Goal: Task Accomplishment & Management: Use online tool/utility

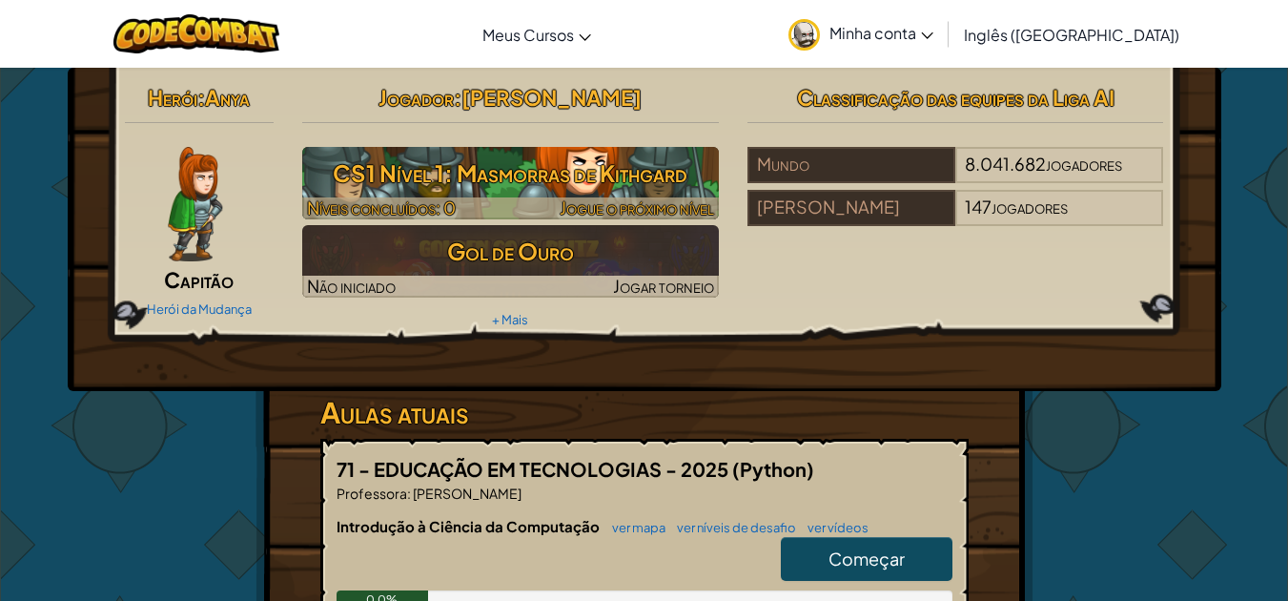
click at [664, 200] on font "Jogue o próximo nível" at bounding box center [637, 207] width 154 height 22
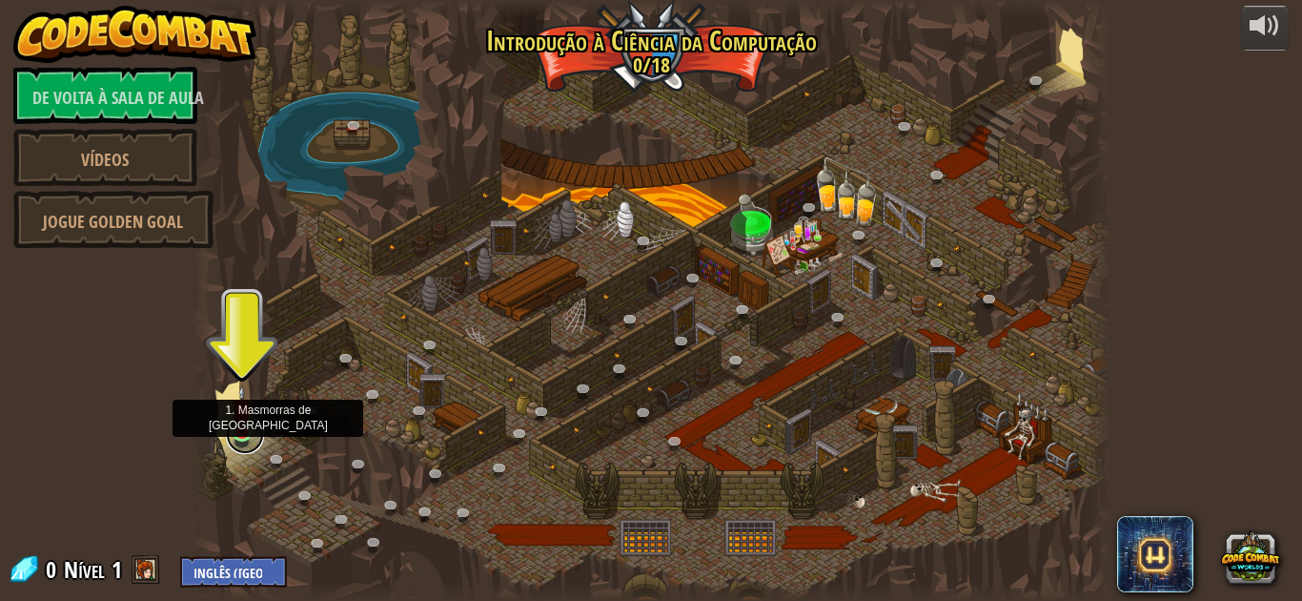
click at [255, 439] on link at bounding box center [245, 435] width 38 height 38
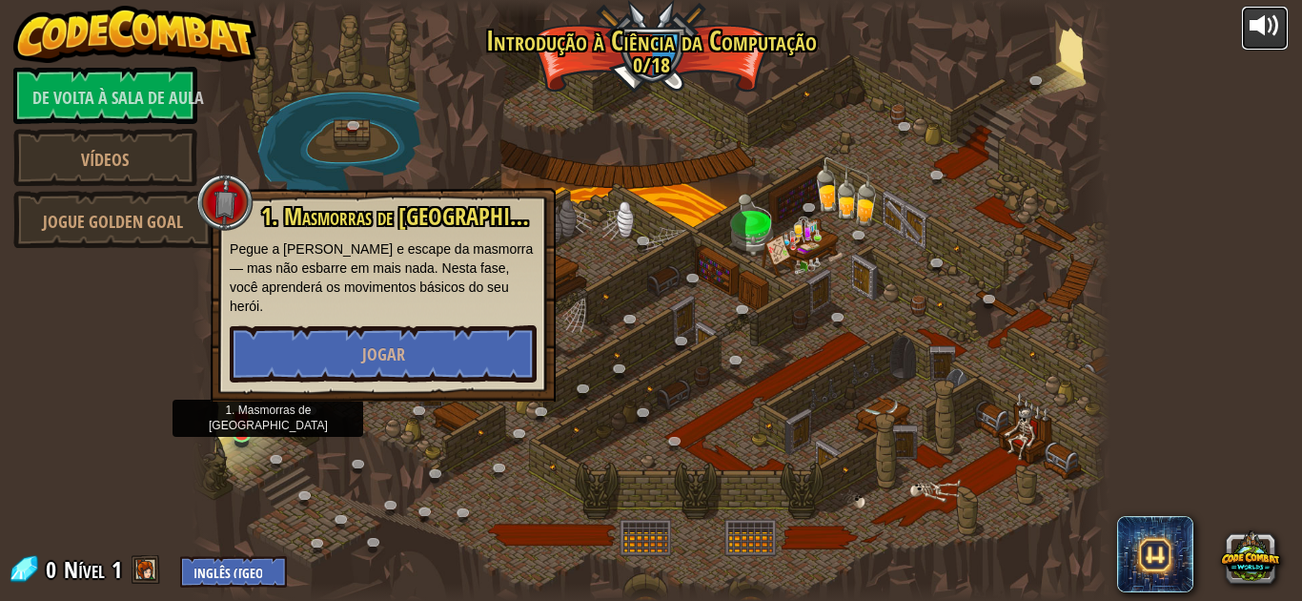
click at [1262, 11] on div at bounding box center [1265, 25] width 31 height 31
click at [1279, 38] on div at bounding box center [1265, 25] width 31 height 31
click at [1259, 45] on button at bounding box center [1265, 28] width 48 height 45
click at [1268, 38] on div at bounding box center [1265, 25] width 31 height 31
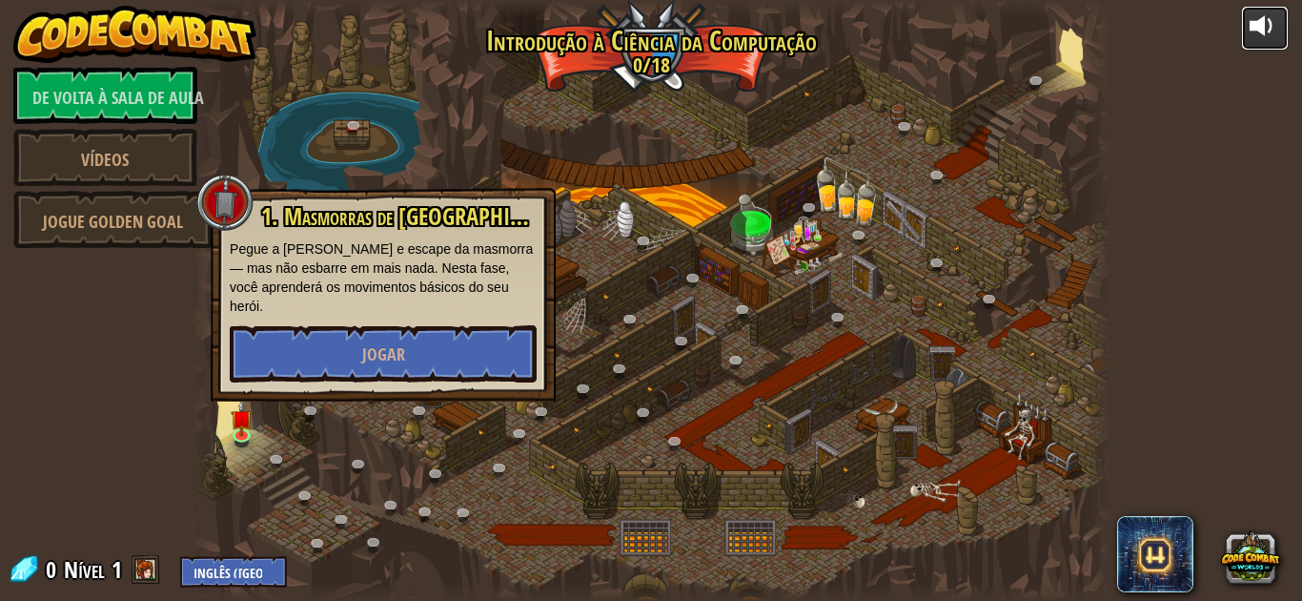
click at [1268, 38] on div at bounding box center [1265, 25] width 31 height 31
click at [375, 342] on font "Jogar" at bounding box center [383, 354] width 43 height 24
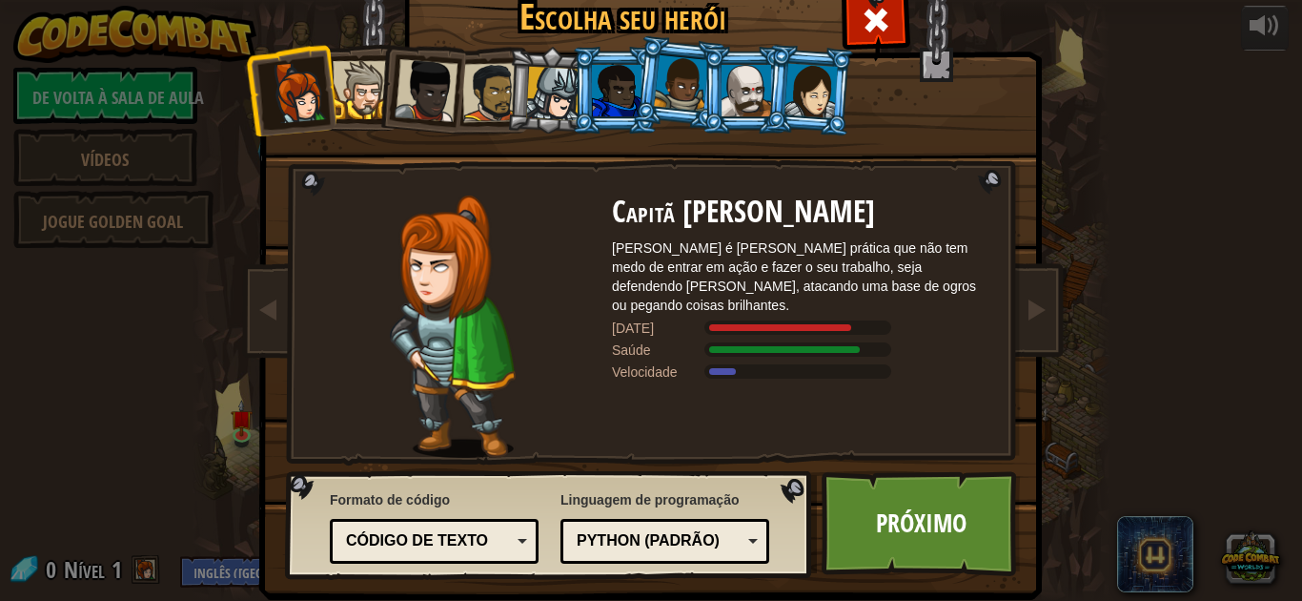
click at [729, 82] on div at bounding box center [747, 90] width 50 height 51
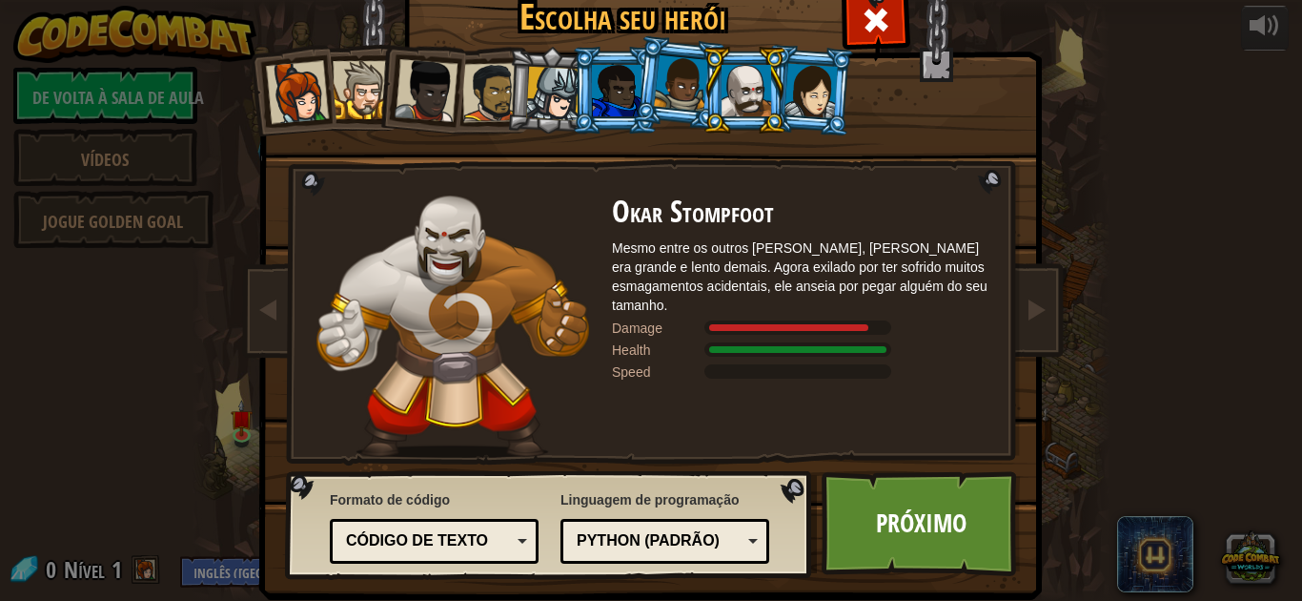
click at [729, 82] on div at bounding box center [747, 90] width 50 height 51
click at [888, 519] on font "Próximo" at bounding box center [921, 522] width 91 height 34
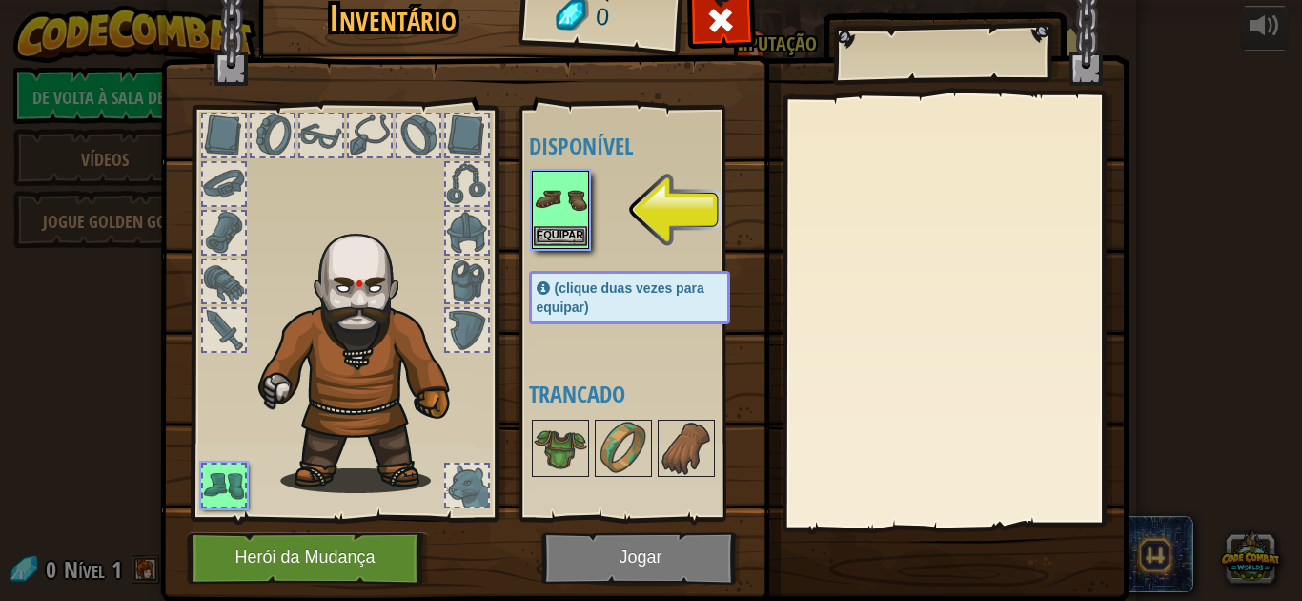
click at [542, 221] on img at bounding box center [560, 199] width 53 height 53
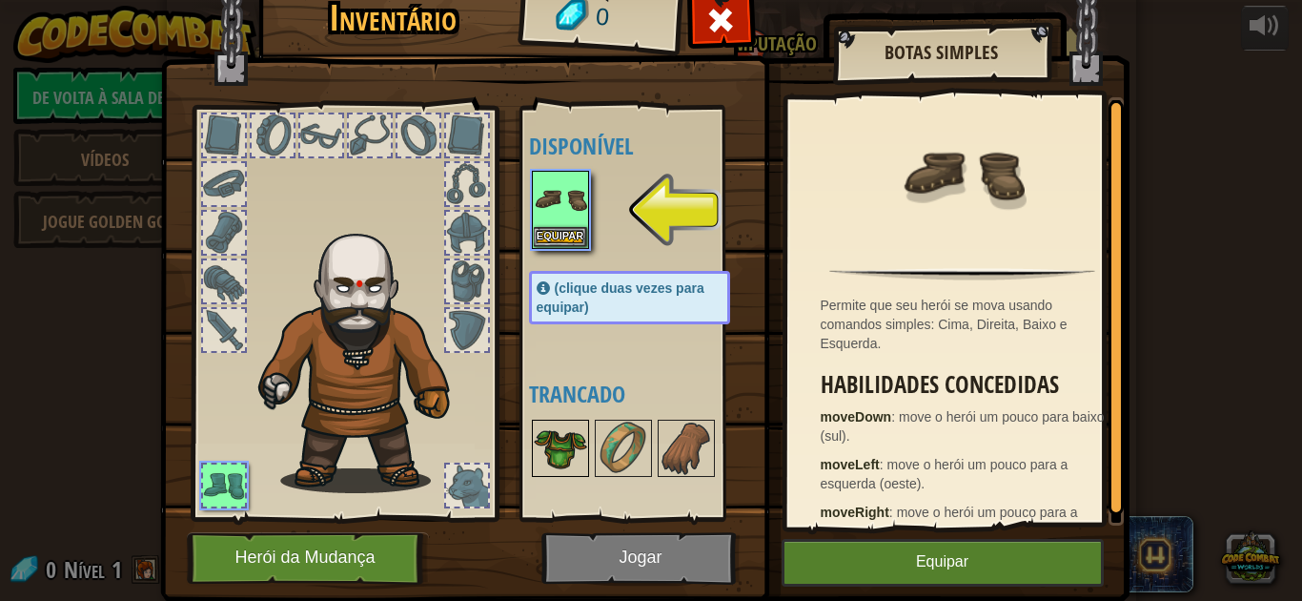
click at [547, 433] on img at bounding box center [560, 447] width 53 height 53
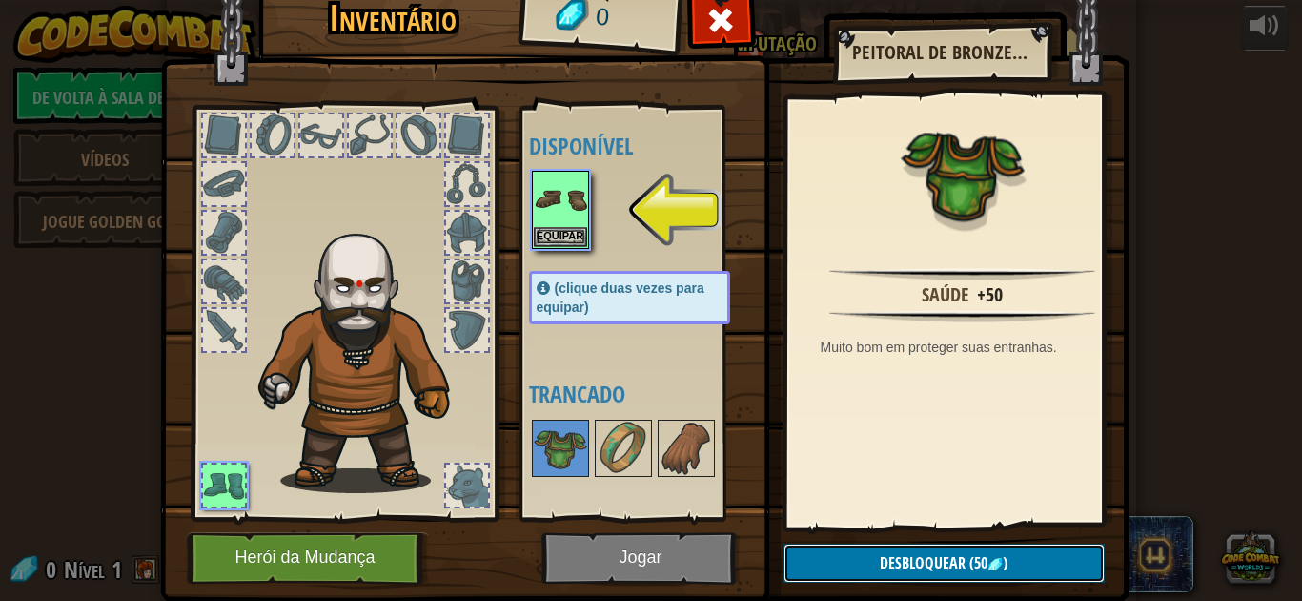
click at [917, 564] on font "Desbloquear" at bounding box center [923, 562] width 86 height 21
click at [563, 226] on button "Equipar" at bounding box center [560, 236] width 53 height 20
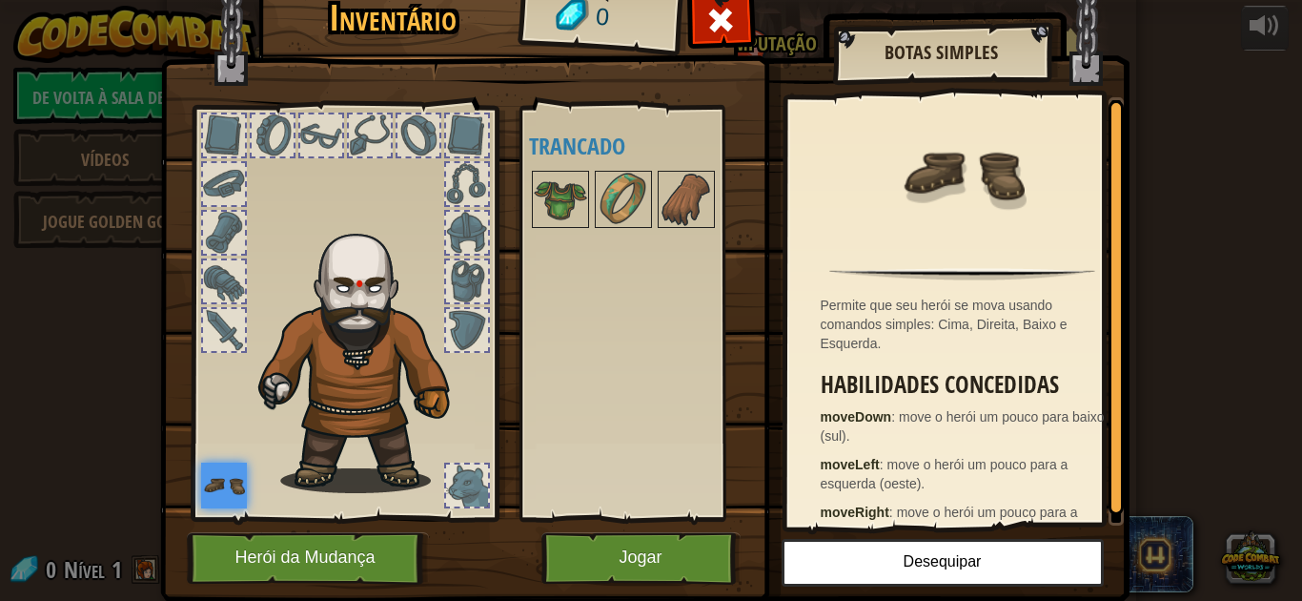
click at [652, 519] on div "Disponível Equipar (clique duas vezes para equipar) Trancado" at bounding box center [638, 313] width 234 height 415
click at [650, 562] on font "Jogar" at bounding box center [640, 557] width 43 height 19
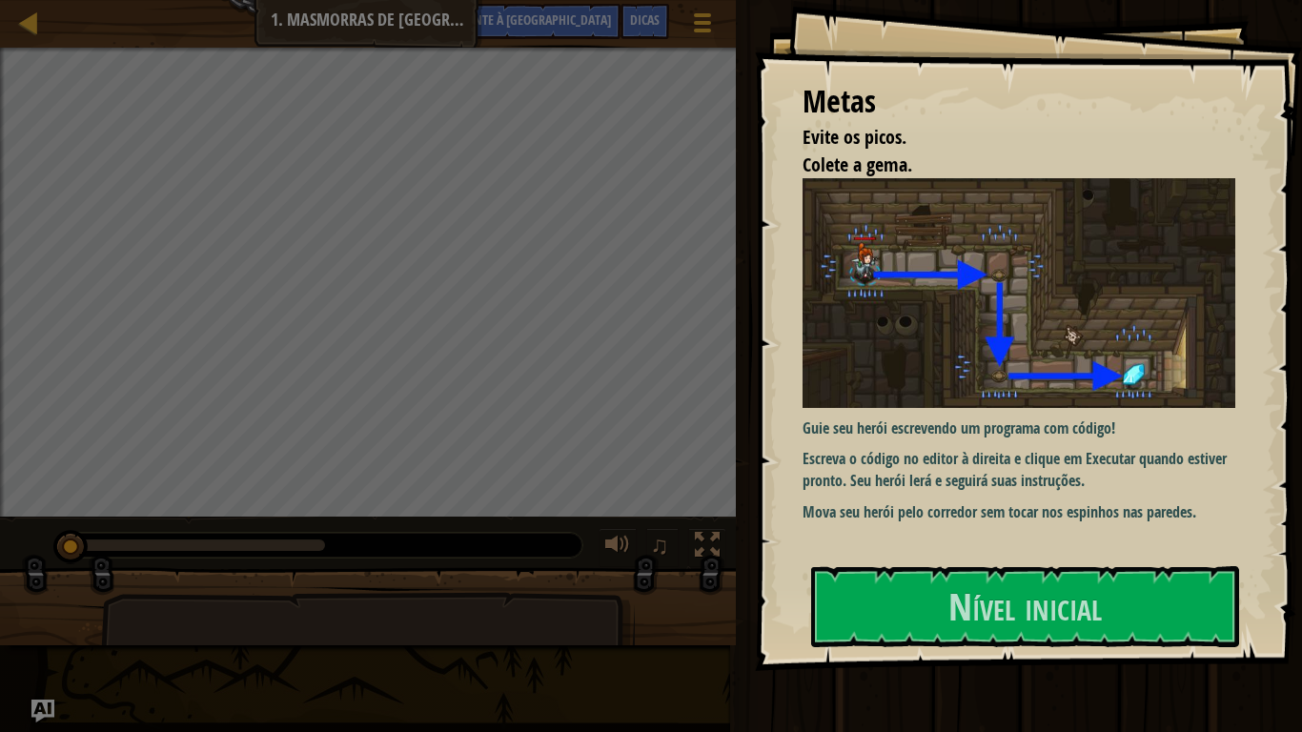
drag, startPoint x: 956, startPoint y: 553, endPoint x: 957, endPoint y: 562, distance: 9.6
click at [957, 559] on div "Metas Evite os picos. Colete a [PERSON_NAME]. [PERSON_NAME] seu herói escrevend…" at bounding box center [1028, 335] width 547 height 671
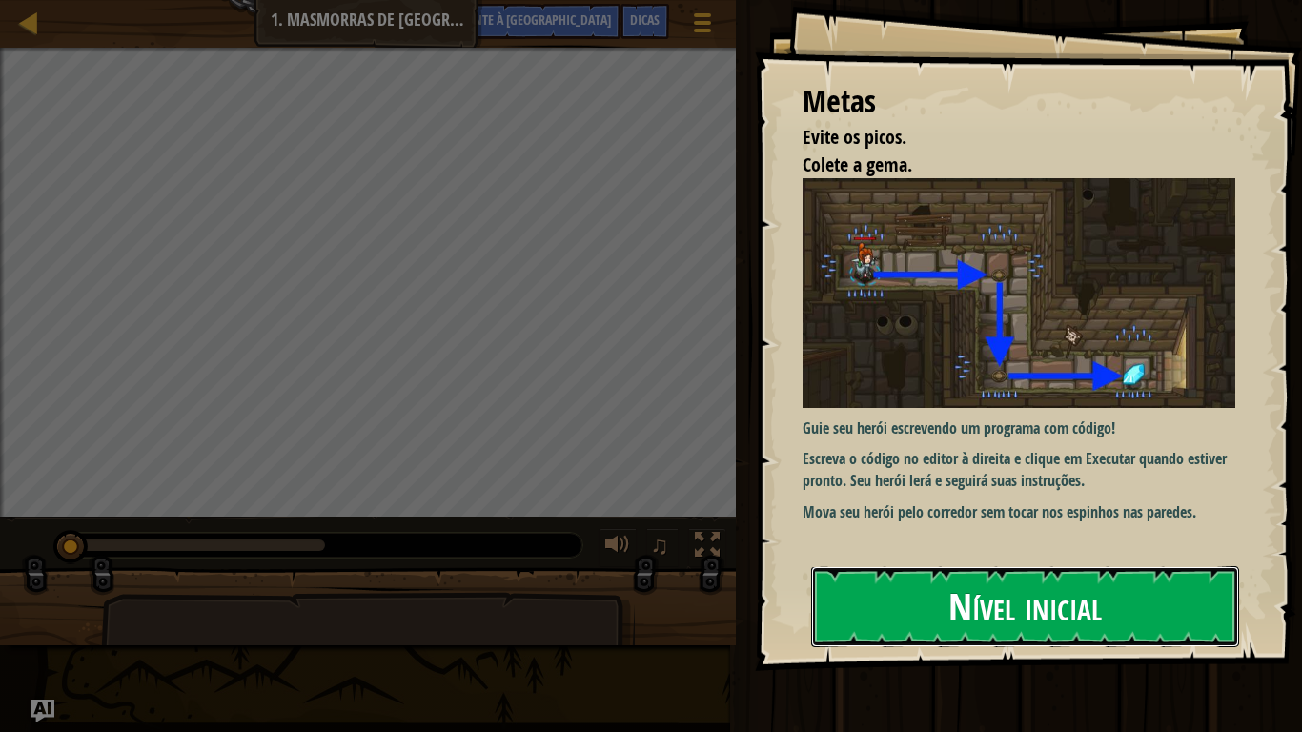
click at [957, 572] on button "Nível inicial" at bounding box center [1025, 606] width 428 height 80
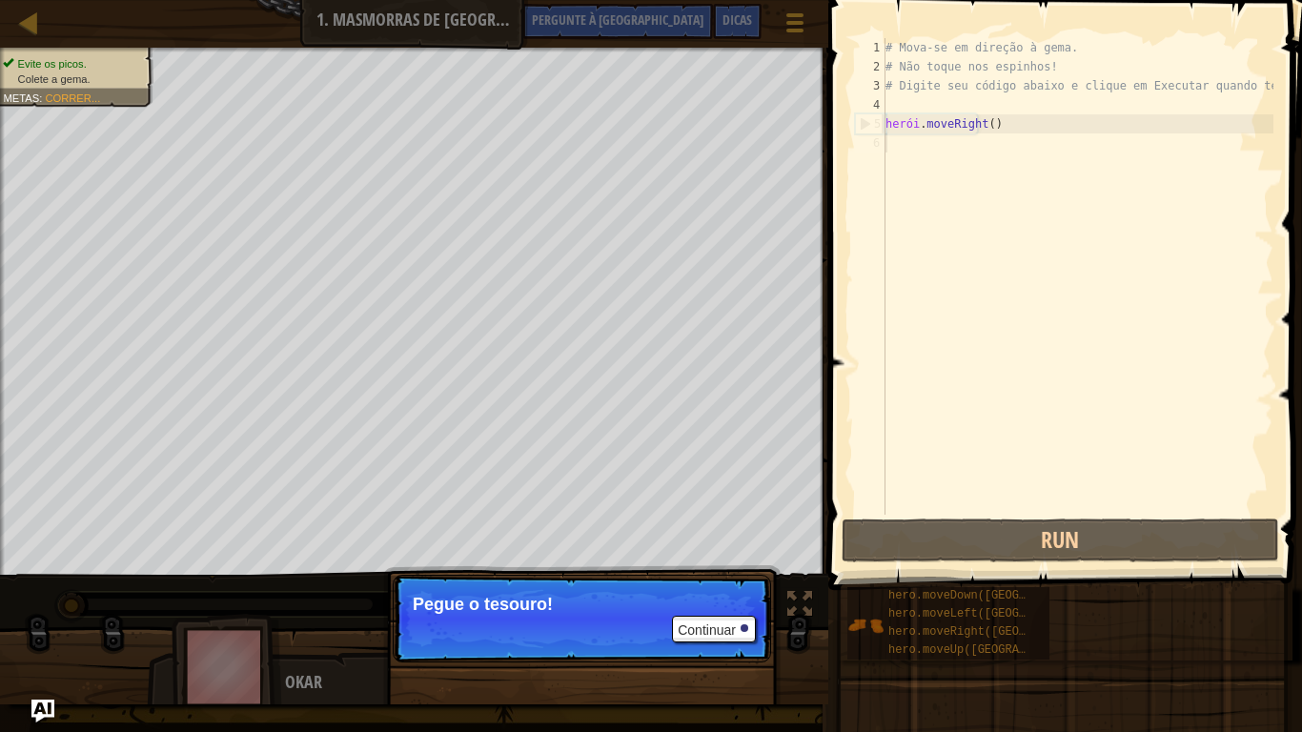
click at [733, 600] on p "Pegue o tesouro!" at bounding box center [582, 604] width 338 height 19
click at [726, 600] on font "Continuar" at bounding box center [707, 630] width 58 height 15
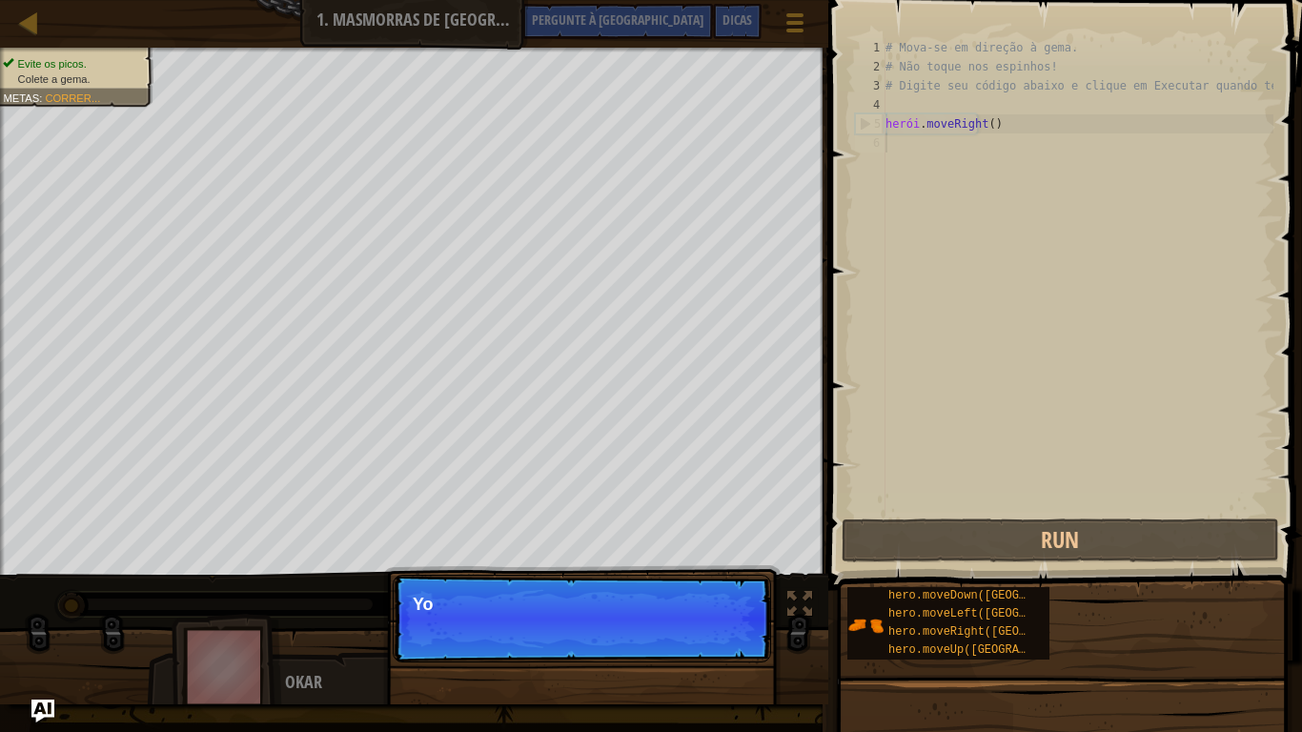
click at [726, 600] on p "Continue Yo" at bounding box center [582, 619] width 378 height 88
drag, startPoint x: 684, startPoint y: 648, endPoint x: 671, endPoint y: 667, distance: 23.3
click at [671, 600] on div "Continue You can use thes" at bounding box center [582, 716] width 398 height 282
click at [664, 600] on div "Continue You can use these meth" at bounding box center [582, 716] width 398 height 282
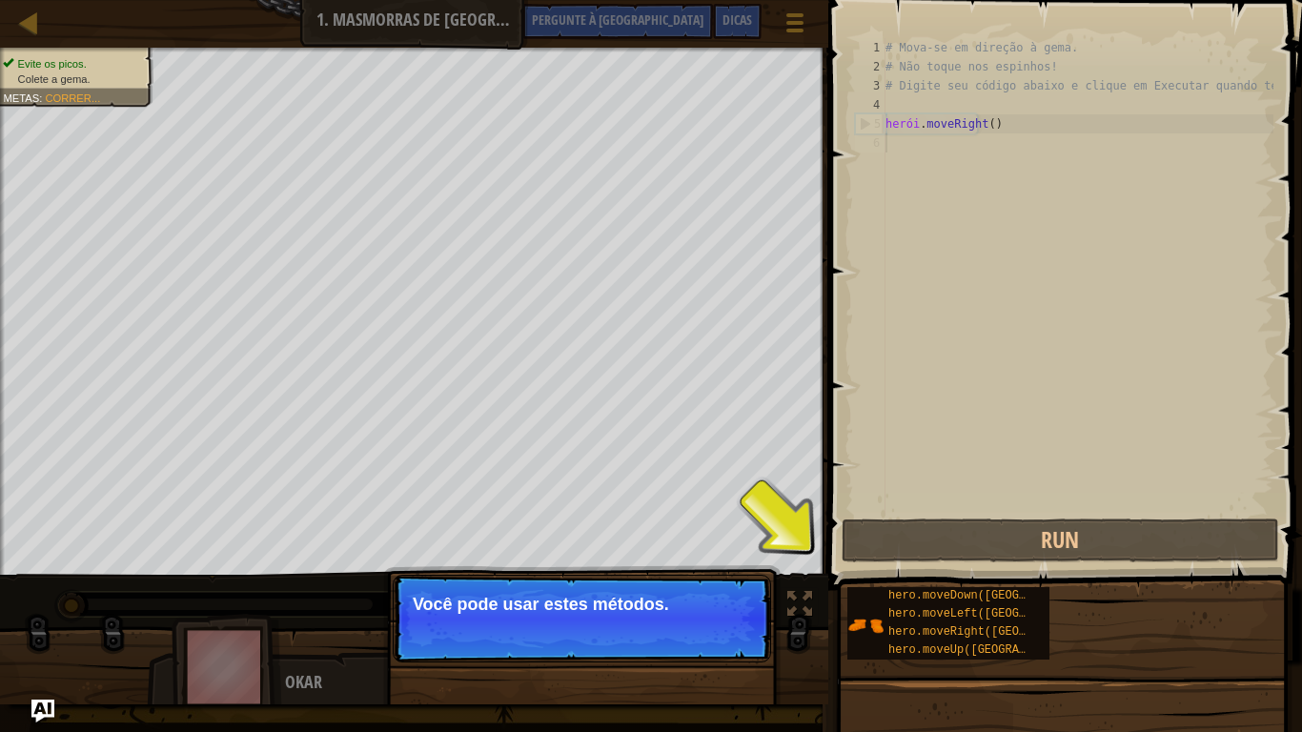
click at [664, 600] on div "Continuar Você pode usar [PERSON_NAME] métodos." at bounding box center [582, 716] width 398 height 282
drag, startPoint x: 833, startPoint y: 602, endPoint x: 875, endPoint y: 609, distance: 42.6
click at [868, 600] on div "Dicas Vídeos 1 2 3 4 5 6 # Mova-se em direção à [PERSON_NAME]. # Não toque nos …" at bounding box center [1063, 366] width 480 height 732
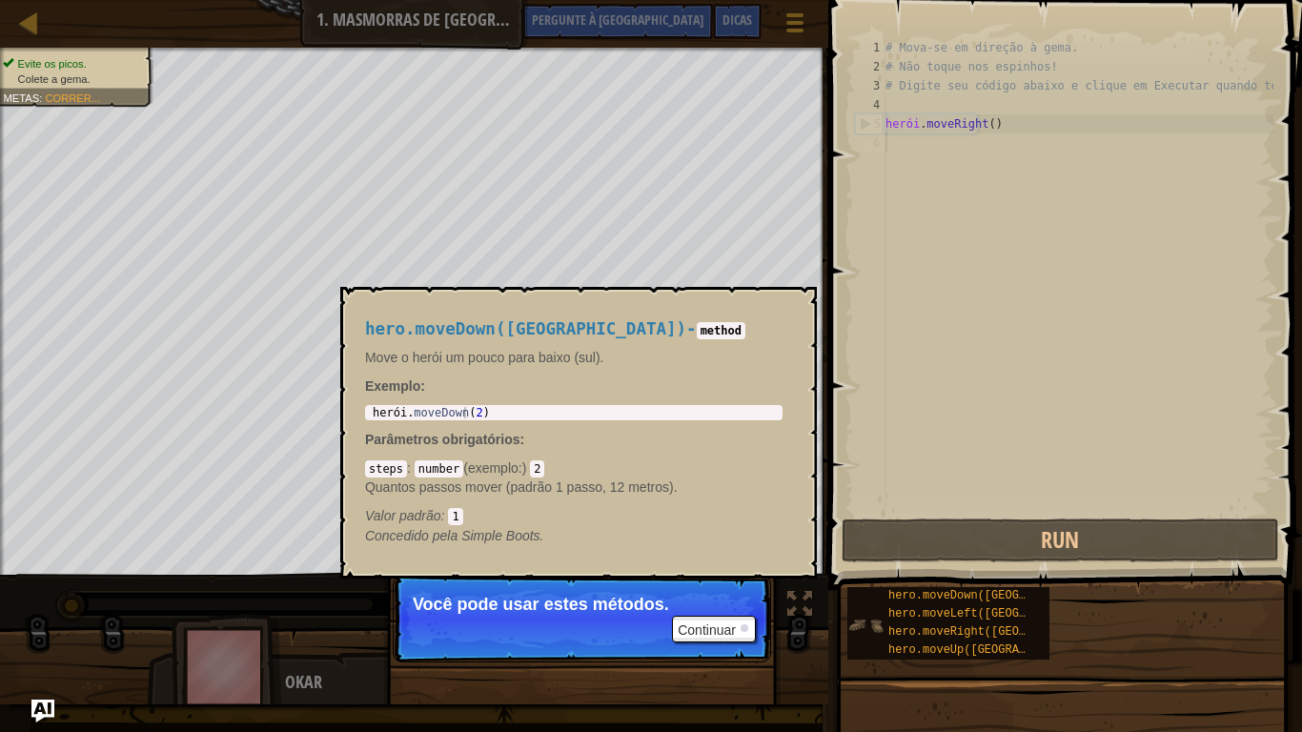
click at [877, 600] on img at bounding box center [866, 625] width 36 height 36
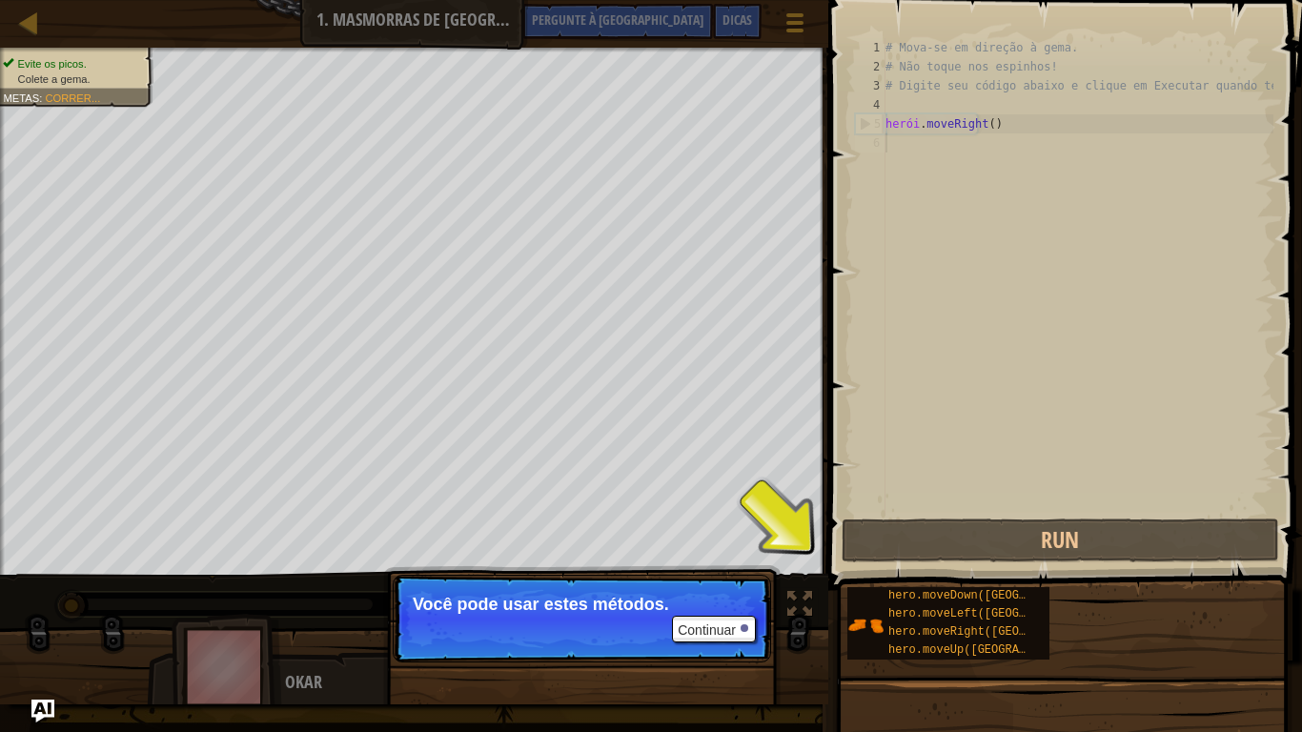
click at [786, 600] on div "Evite os picos. Colete a [PERSON_NAME]. Metas : Correr... ♫ Okar 11 x: 7 y: 18 …" at bounding box center [651, 376] width 1302 height 657
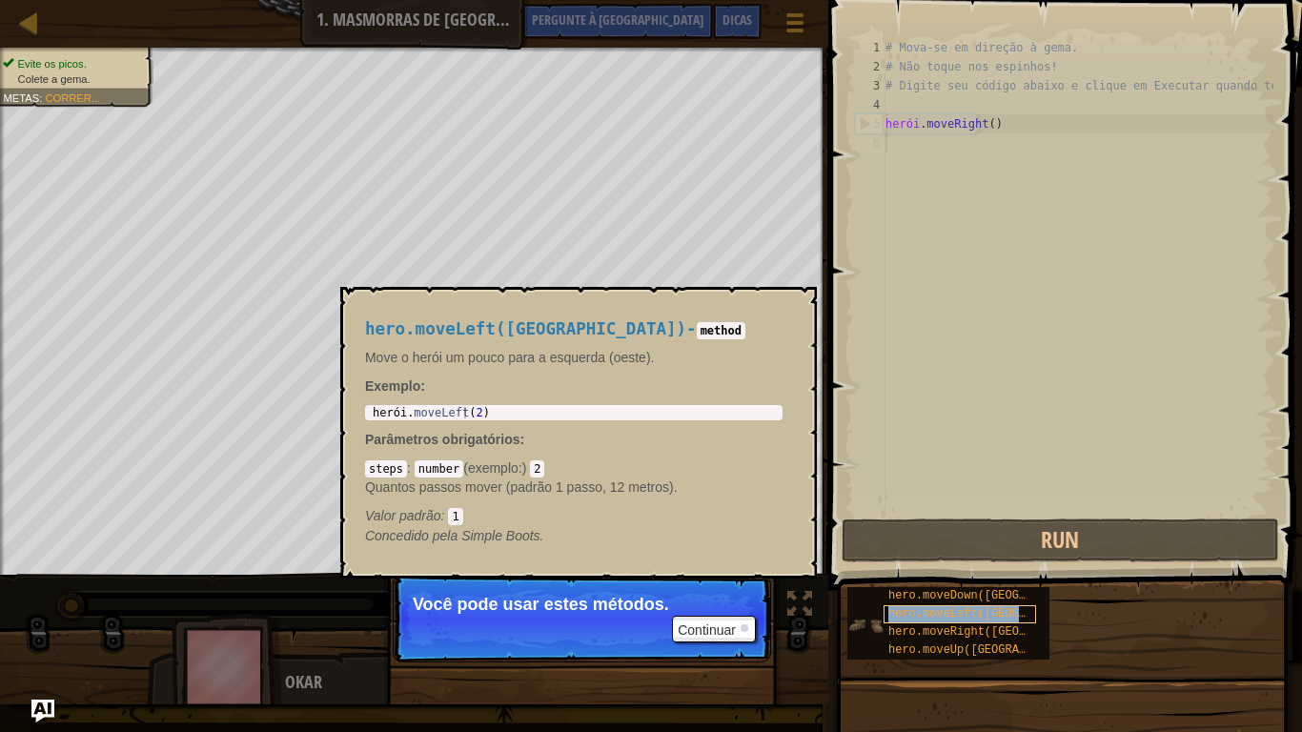
click at [941, 600] on font "hero.moveLeft([GEOGRAPHIC_DATA])" at bounding box center [997, 613] width 219 height 13
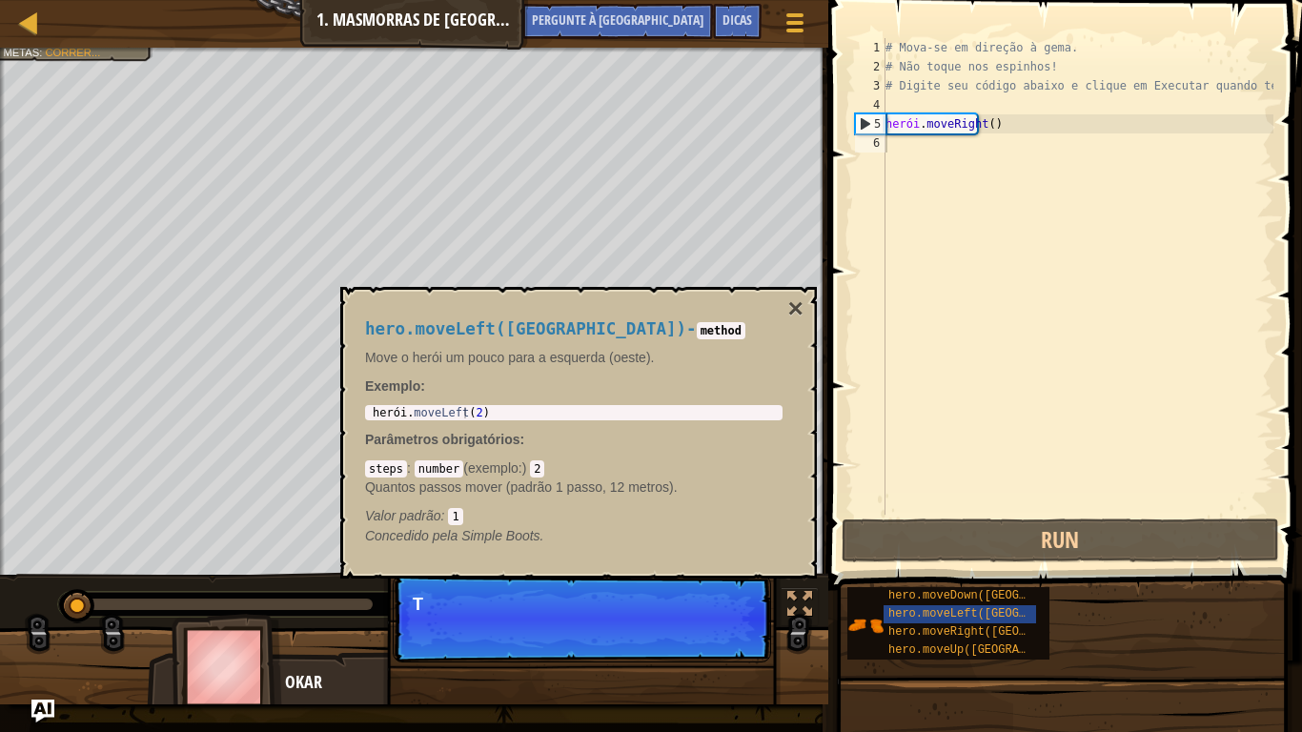
click at [804, 326] on div "hero.moveLeft(passos) - method Move o herói um pouco para a esquerda (oeste). E…" at bounding box center [578, 433] width 477 height 292
click at [793, 314] on font "×" at bounding box center [795, 309] width 15 height 30
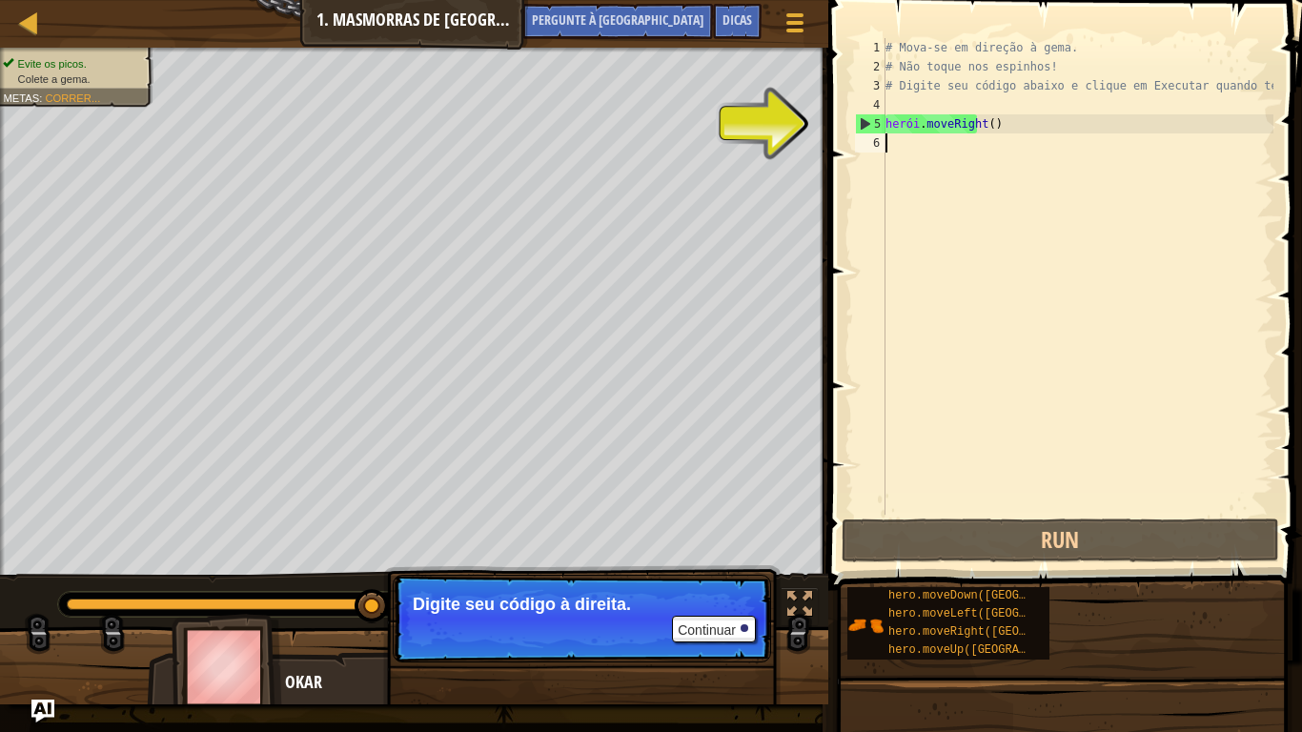
click at [1051, 130] on div "# Mova-se em direção à gema. # Não toque nos espinhos! # Digite seu código abai…" at bounding box center [1078, 295] width 392 height 515
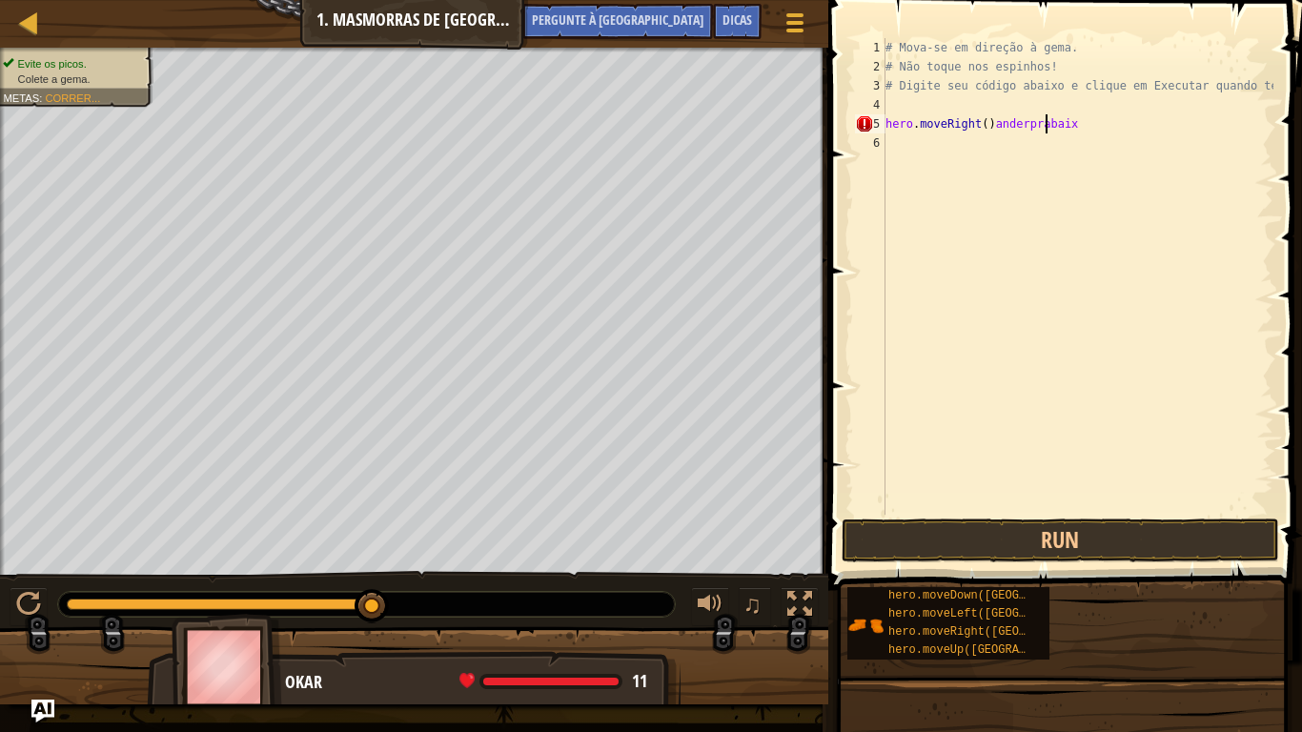
scroll to position [9, 12]
type textarea "hero.moveRight()anderprabaixo"
click at [1075, 521] on button "Run" at bounding box center [1061, 541] width 438 height 44
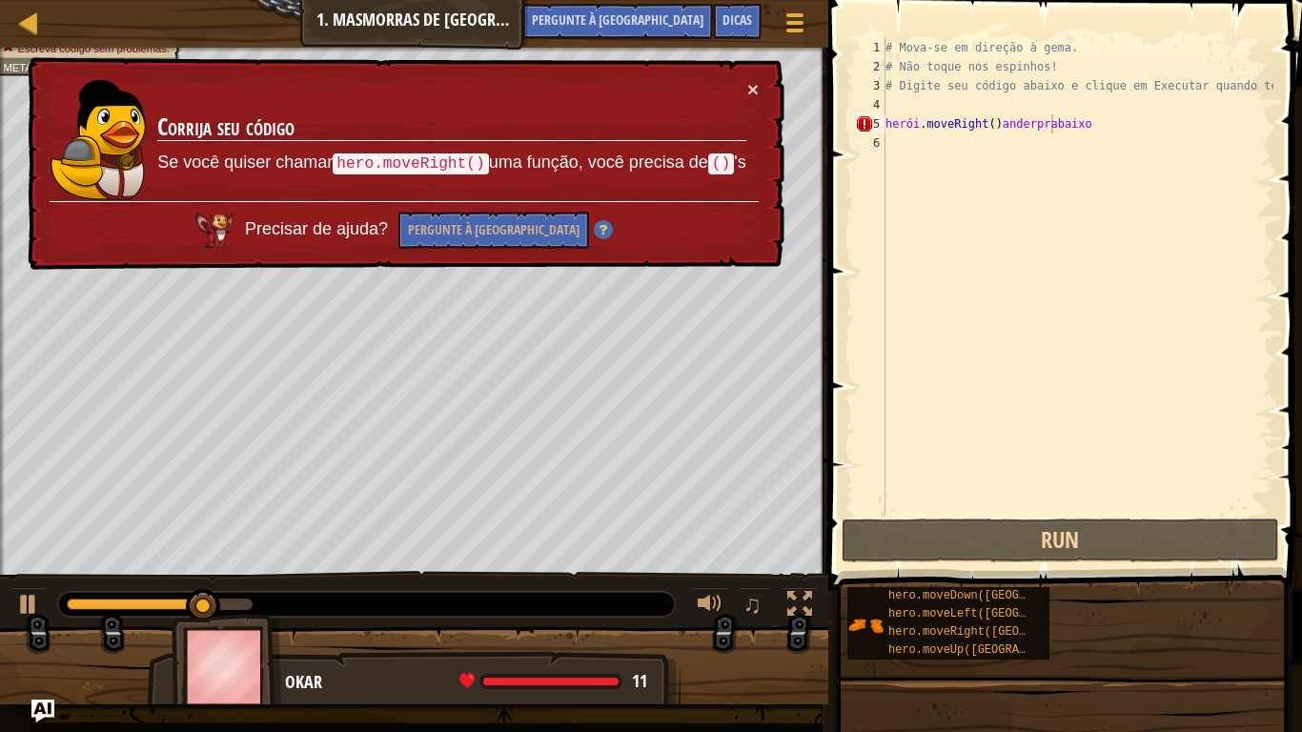
click at [773, 66] on div "× Corrija seu código Se você quiser chamar hero.moveRight() uma função, você pr…" at bounding box center [404, 164] width 761 height 214
click at [754, 94] on font "×" at bounding box center [752, 89] width 11 height 22
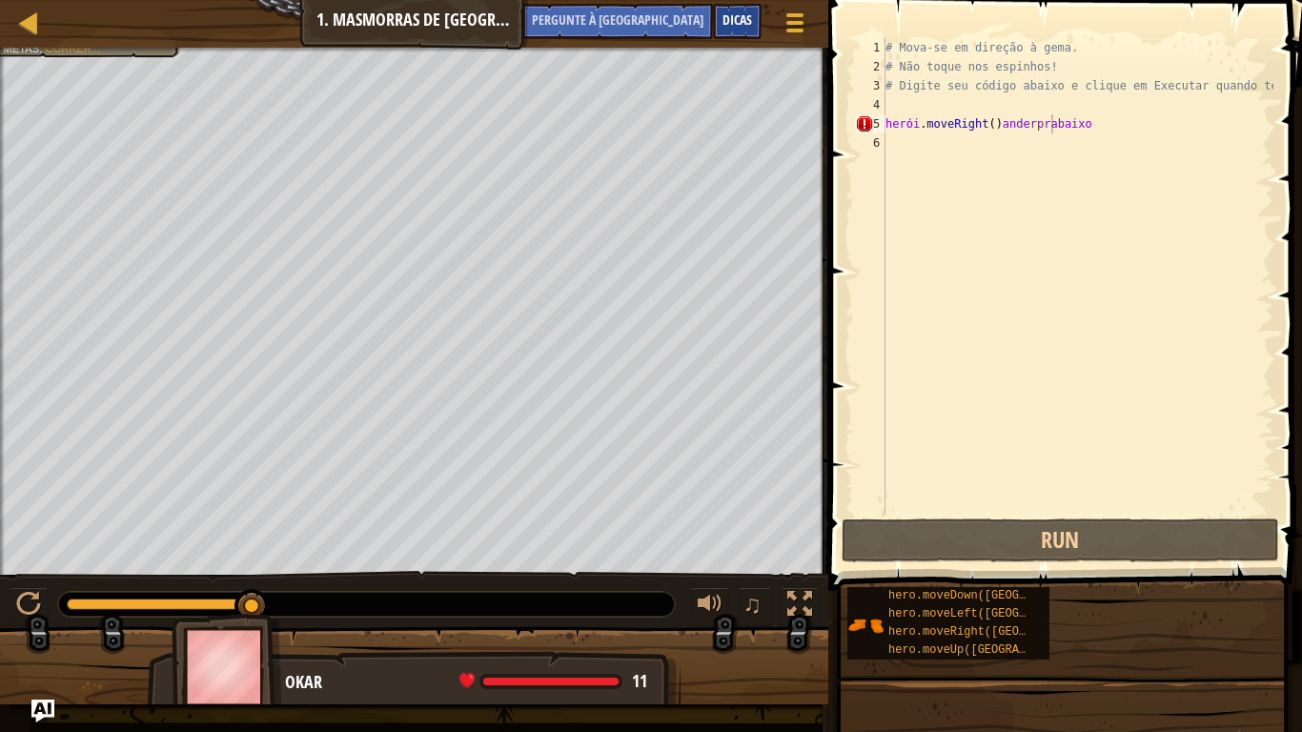
click at [731, 10] on div "Dicas" at bounding box center [737, 21] width 49 height 35
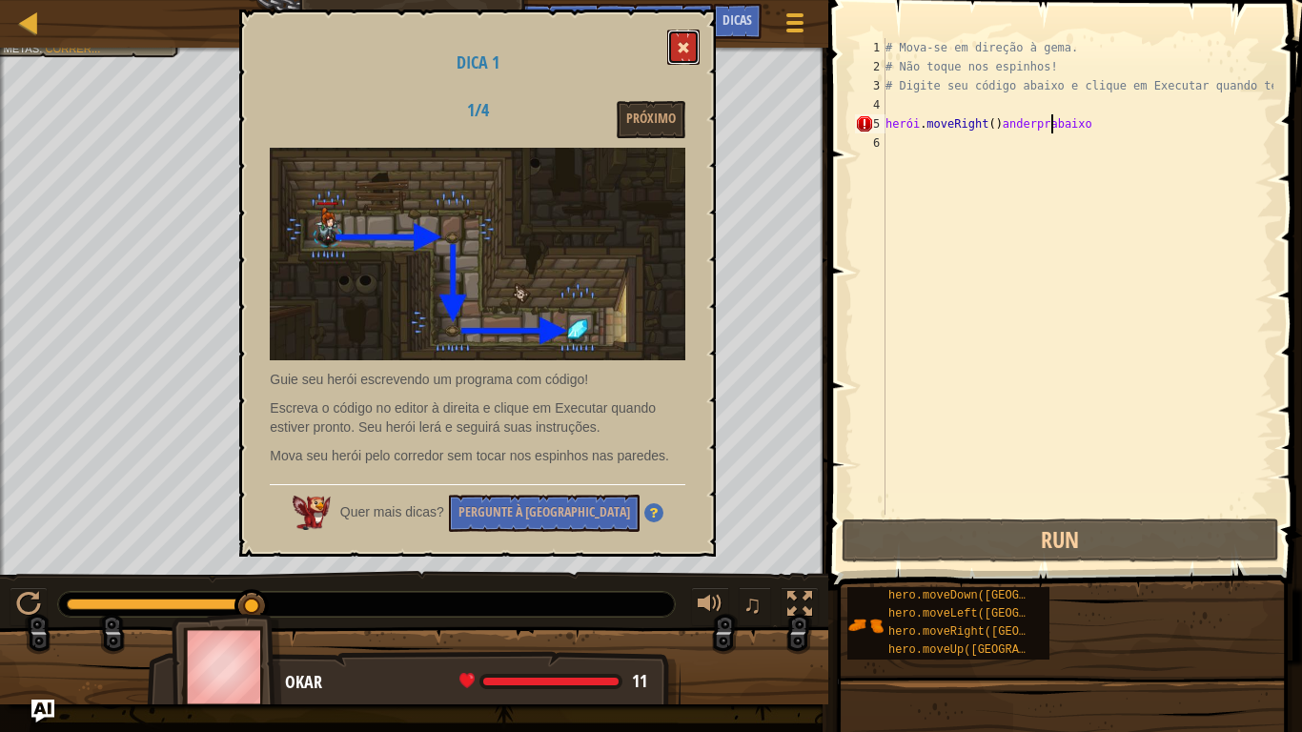
click at [684, 36] on button at bounding box center [683, 47] width 32 height 35
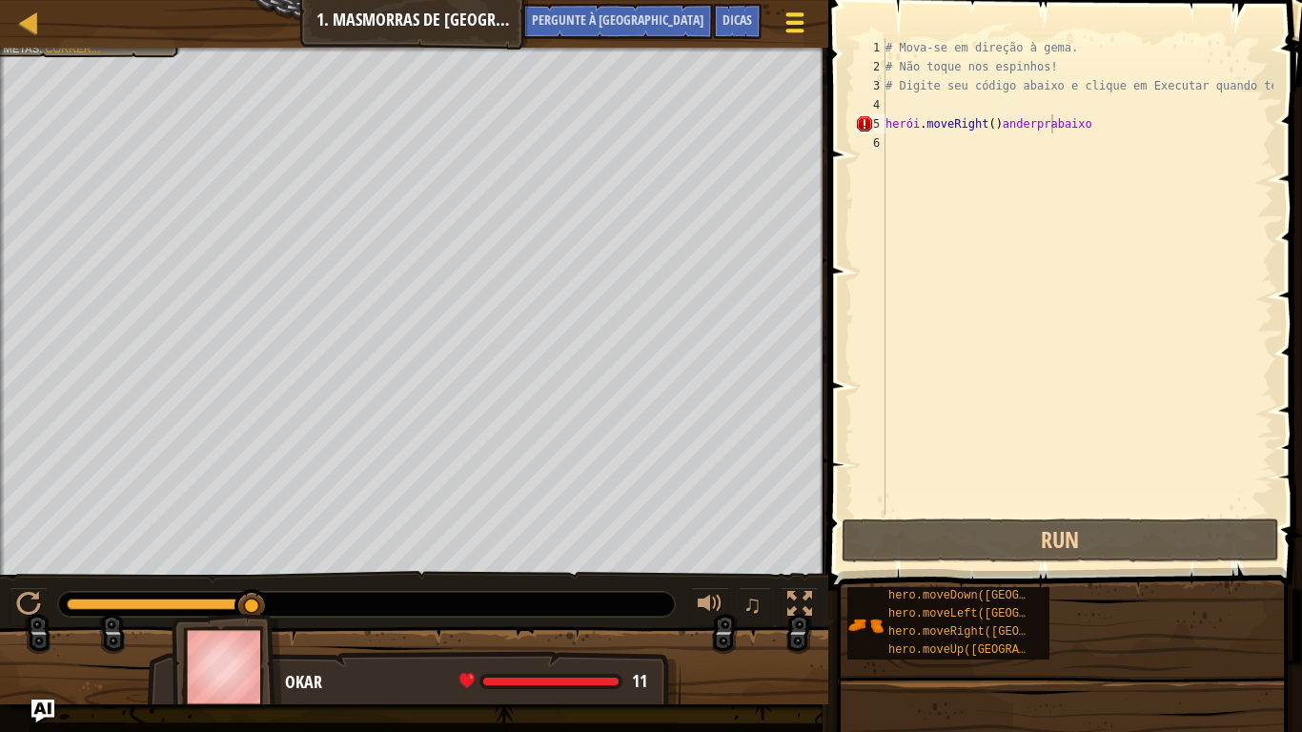
click at [798, 13] on span at bounding box center [795, 14] width 18 height 4
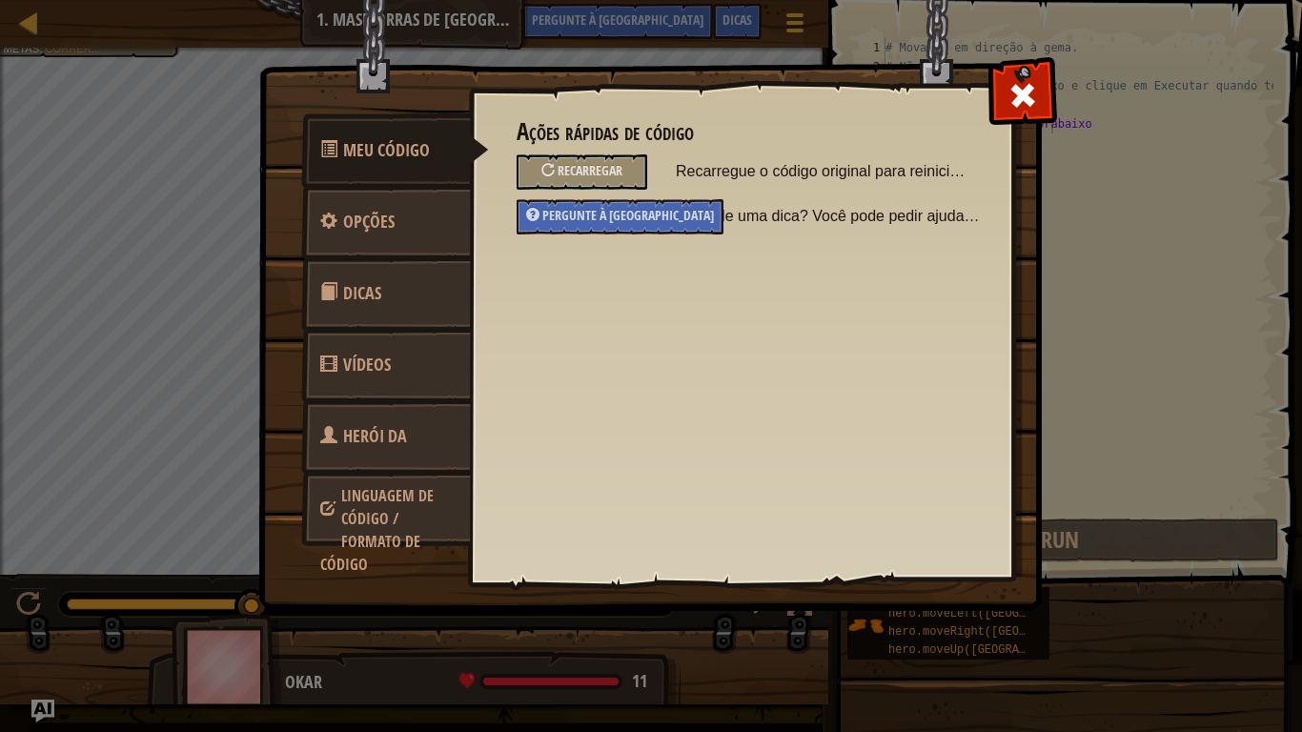
drag, startPoint x: 1037, startPoint y: 118, endPoint x: 1018, endPoint y: 112, distance: 20.2
click at [1022, 113] on div at bounding box center [1022, 91] width 60 height 60
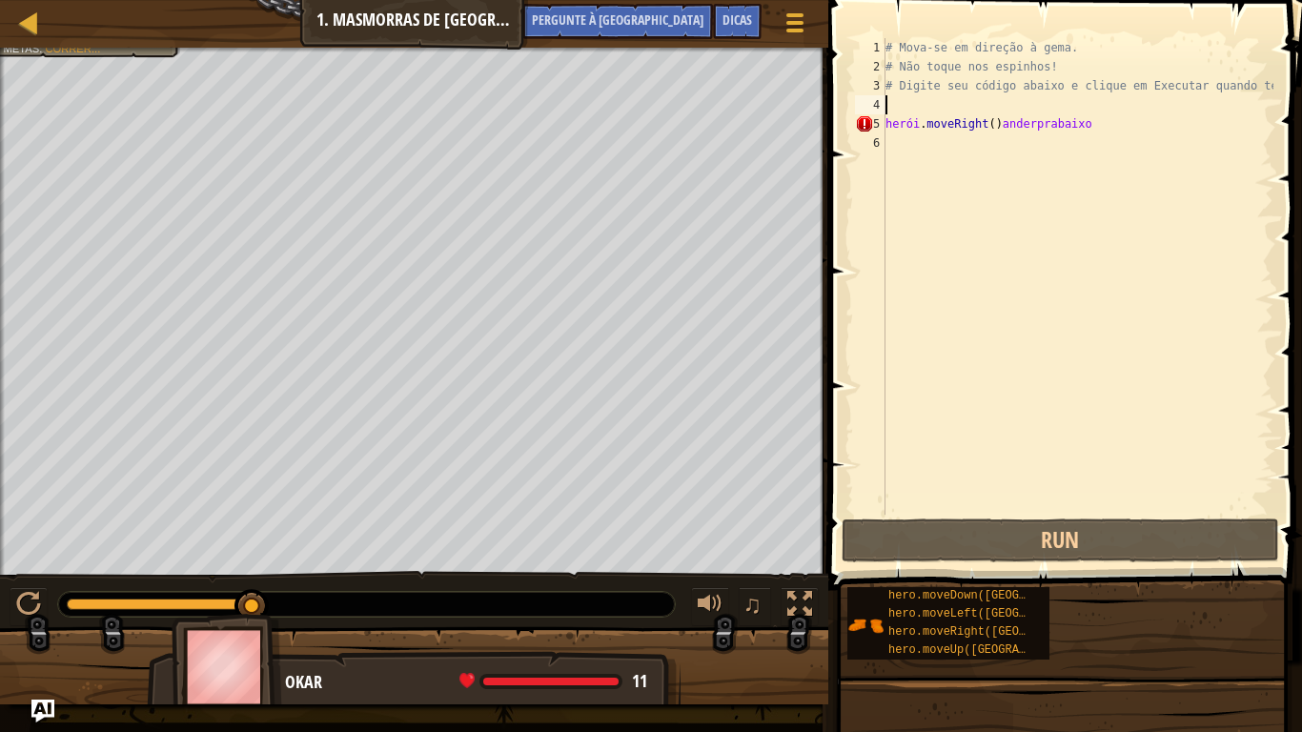
click at [1018, 112] on div "# Mova-se em direção à [PERSON_NAME]. # Não toque nos espinhos! # Digite seu có…" at bounding box center [1078, 295] width 392 height 515
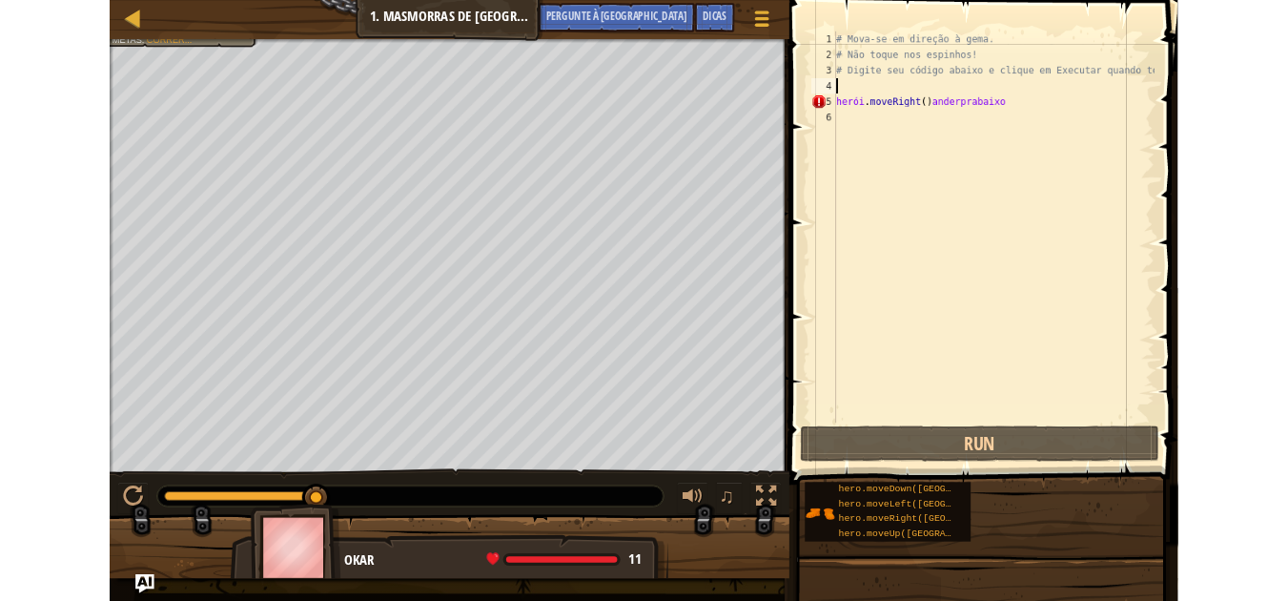
scroll to position [9, 0]
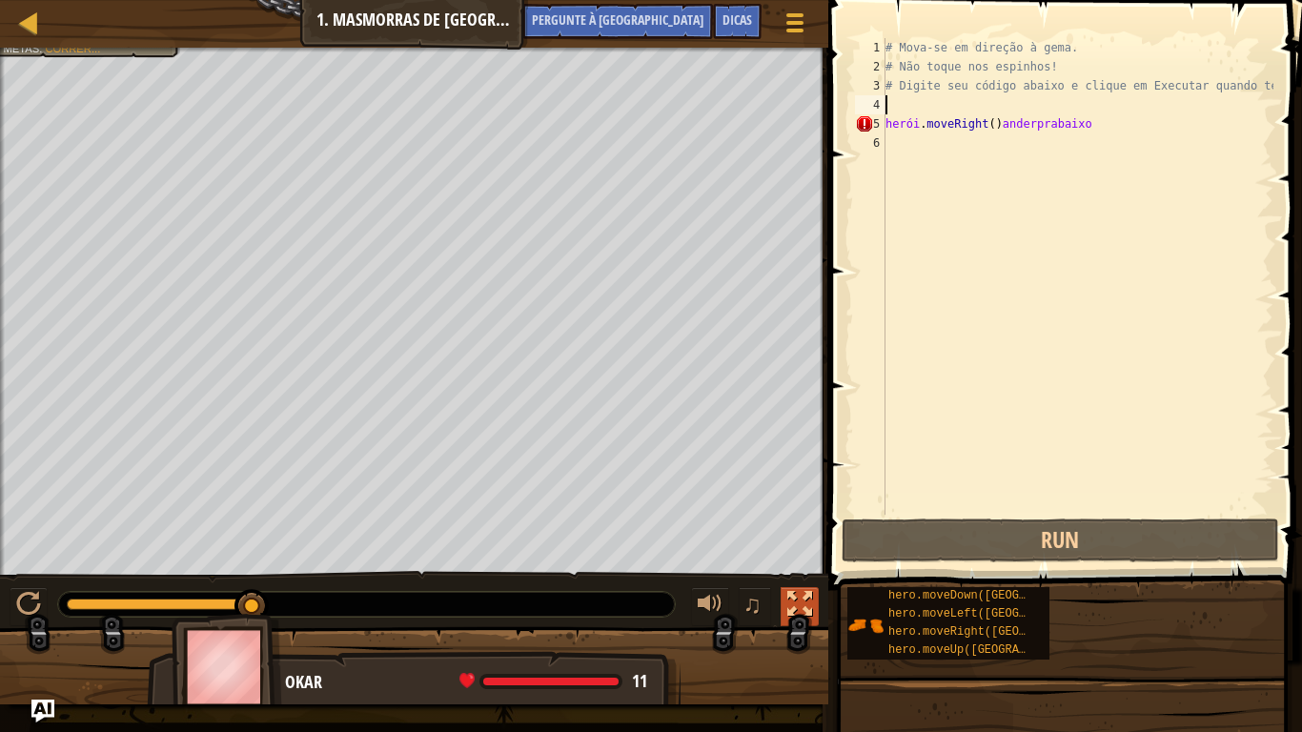
click at [795, 600] on div at bounding box center [799, 604] width 25 height 25
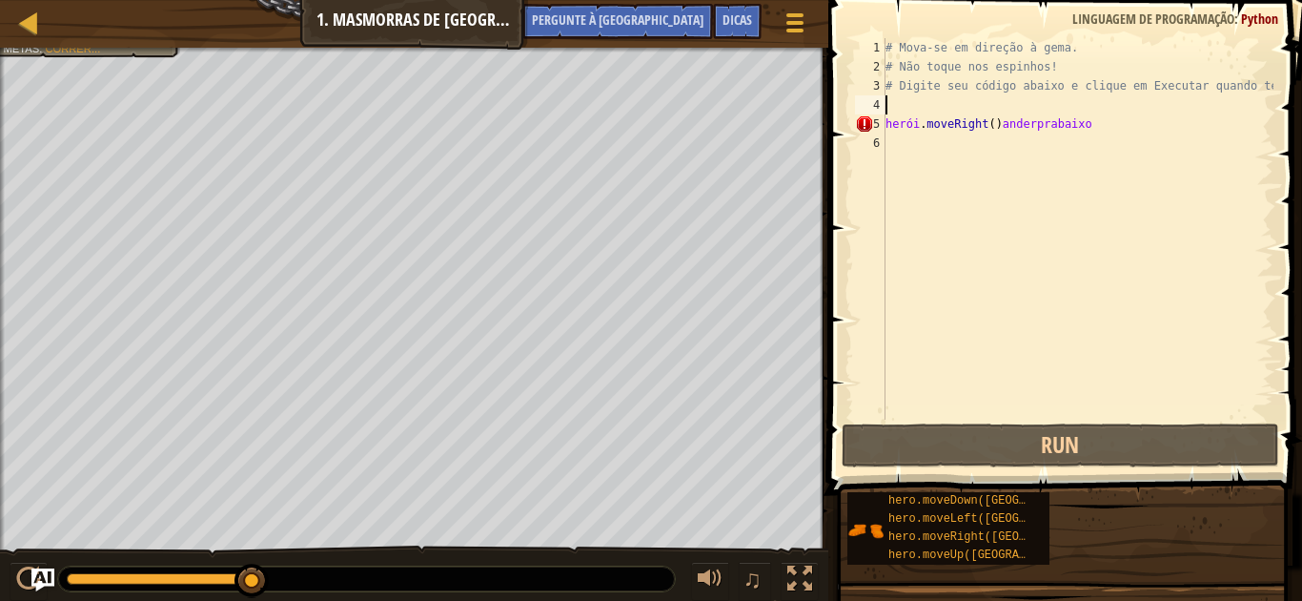
click at [81, 35] on div "Mapa Introdução à Ciência da Computação 1. Masmorras de Kithgard Menu do jogo F…" at bounding box center [414, 24] width 828 height 48
click at [33, 23] on div at bounding box center [29, 22] width 24 height 24
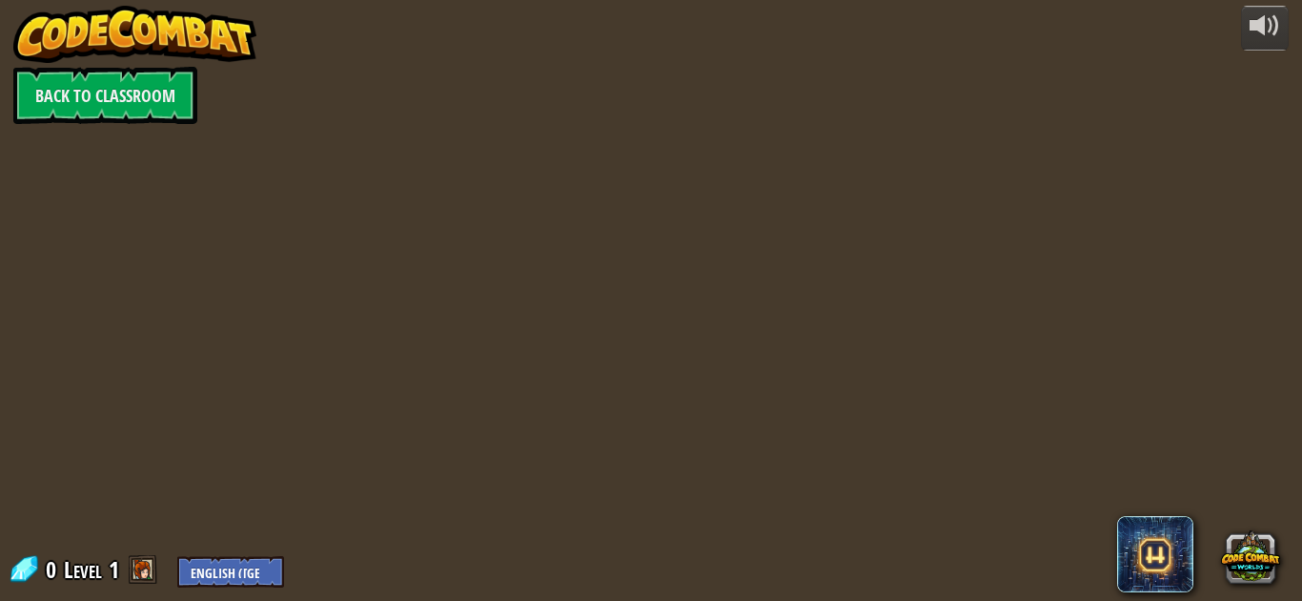
click at [33, 23] on img at bounding box center [135, 34] width 244 height 57
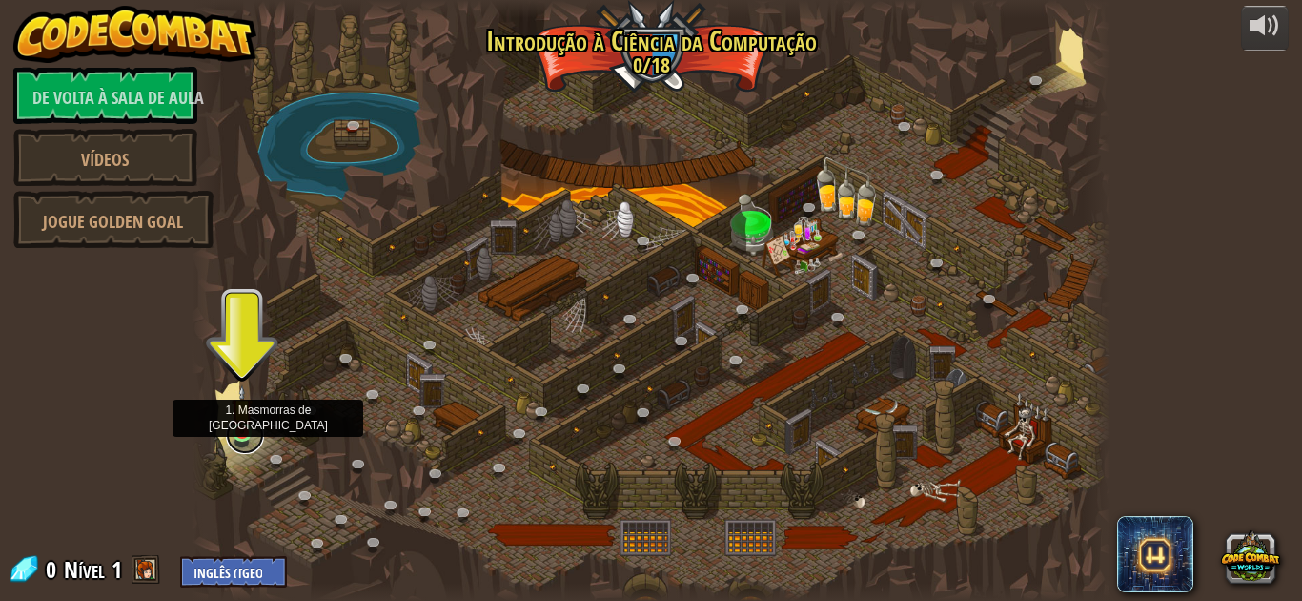
click at [236, 435] on link at bounding box center [245, 435] width 38 height 38
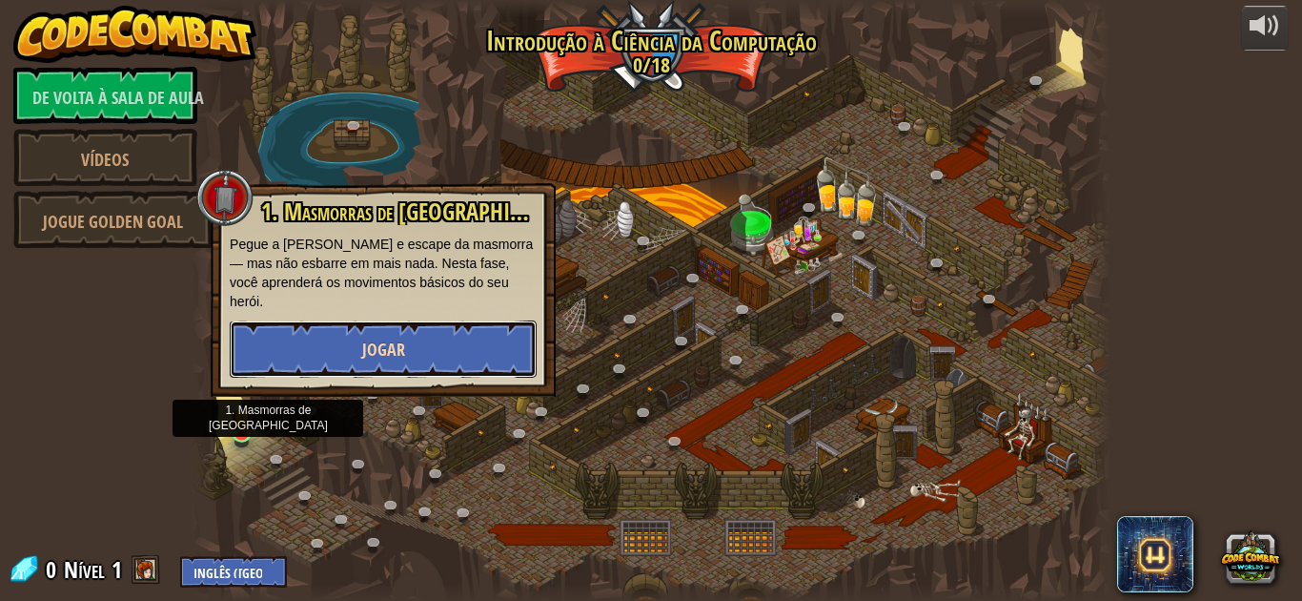
click at [310, 322] on button "Jogar" at bounding box center [383, 348] width 307 height 57
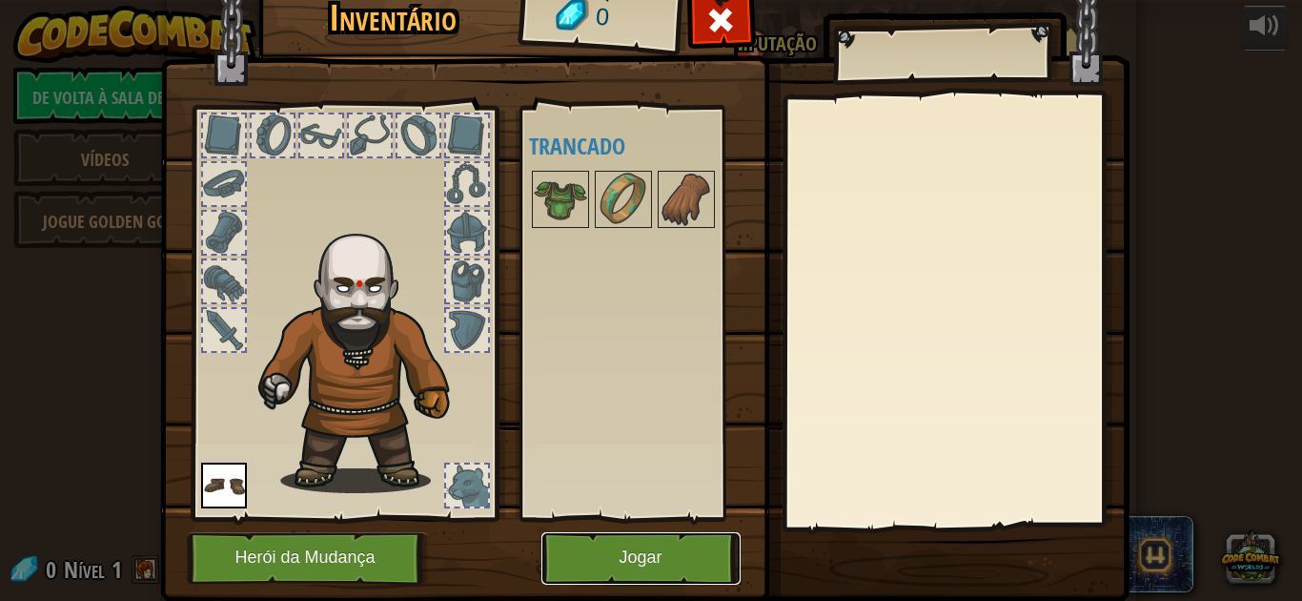
click at [709, 562] on button "Jogar" at bounding box center [640, 558] width 199 height 52
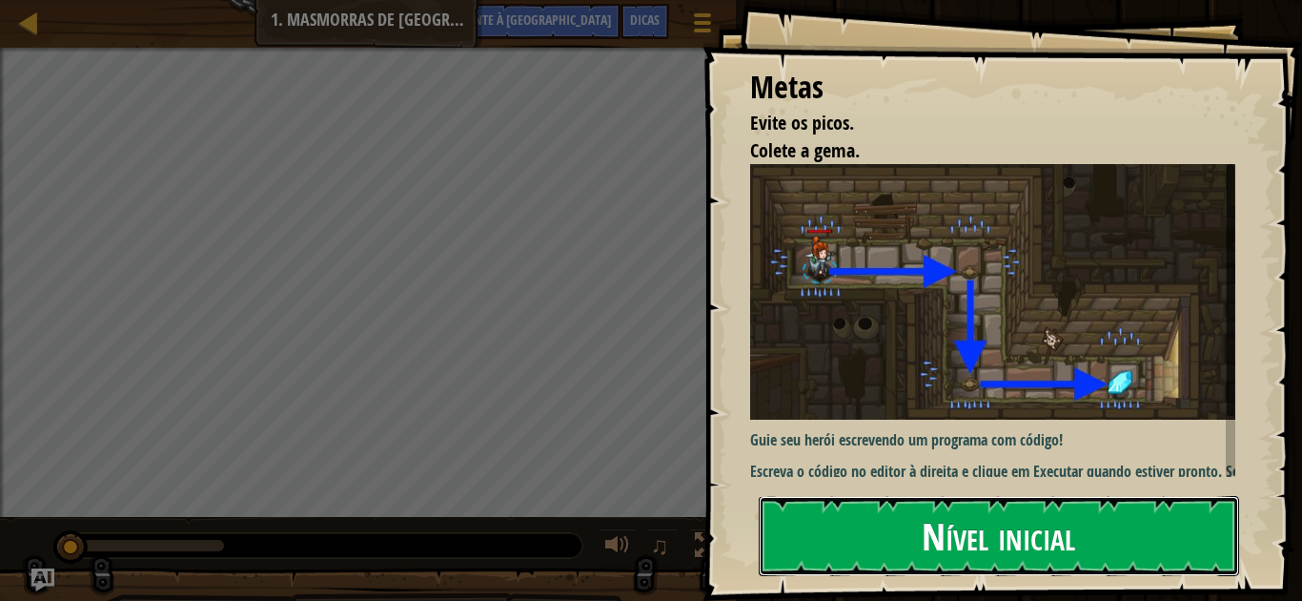
click at [1079, 543] on button "Nível inicial" at bounding box center [999, 536] width 480 height 80
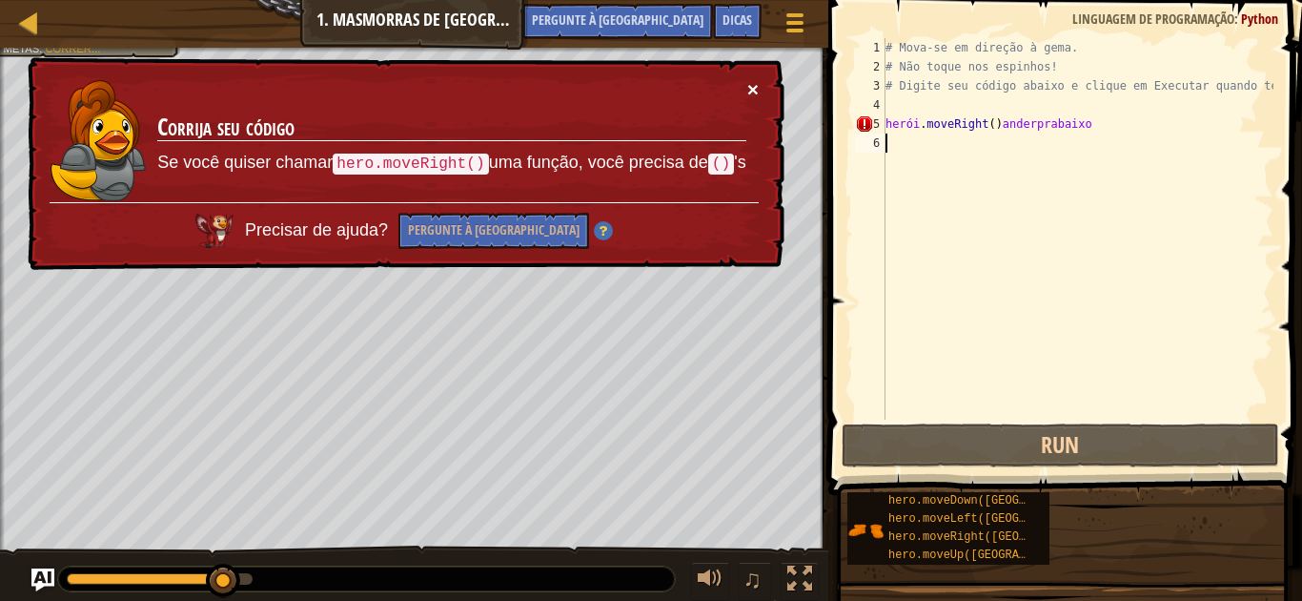
click at [749, 88] on font "×" at bounding box center [752, 89] width 11 height 22
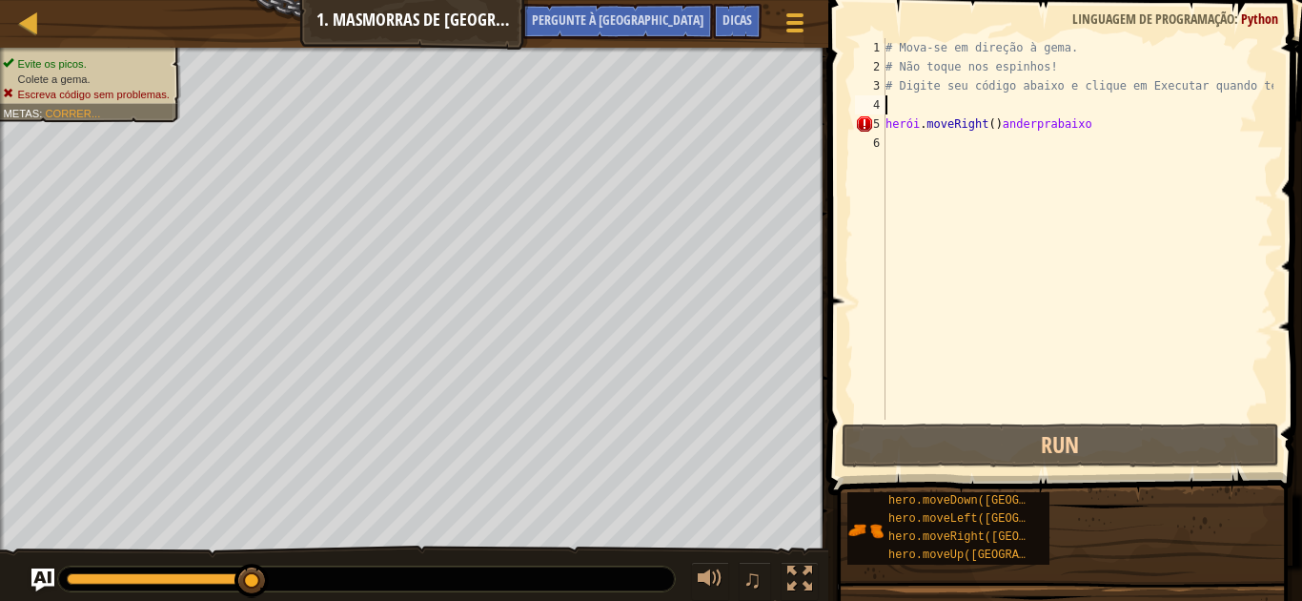
drag, startPoint x: 938, startPoint y: 102, endPoint x: 934, endPoint y: 121, distance: 19.4
click at [934, 115] on div "# Mova-se em direção à [PERSON_NAME]. # Não toque nos espinhos! # Digite seu có…" at bounding box center [1078, 247] width 392 height 419
type textarea "hero.moveRight()anderprabaixo"
click at [936, 165] on div "# Mova-se em direção à [PERSON_NAME]. # Não toque nos espinhos! # Digite seu có…" at bounding box center [1078, 247] width 392 height 419
click at [1047, 137] on div "# Mova-se em direção à [PERSON_NAME]. # Não toque nos espinhos! # Digite seu có…" at bounding box center [1078, 247] width 392 height 419
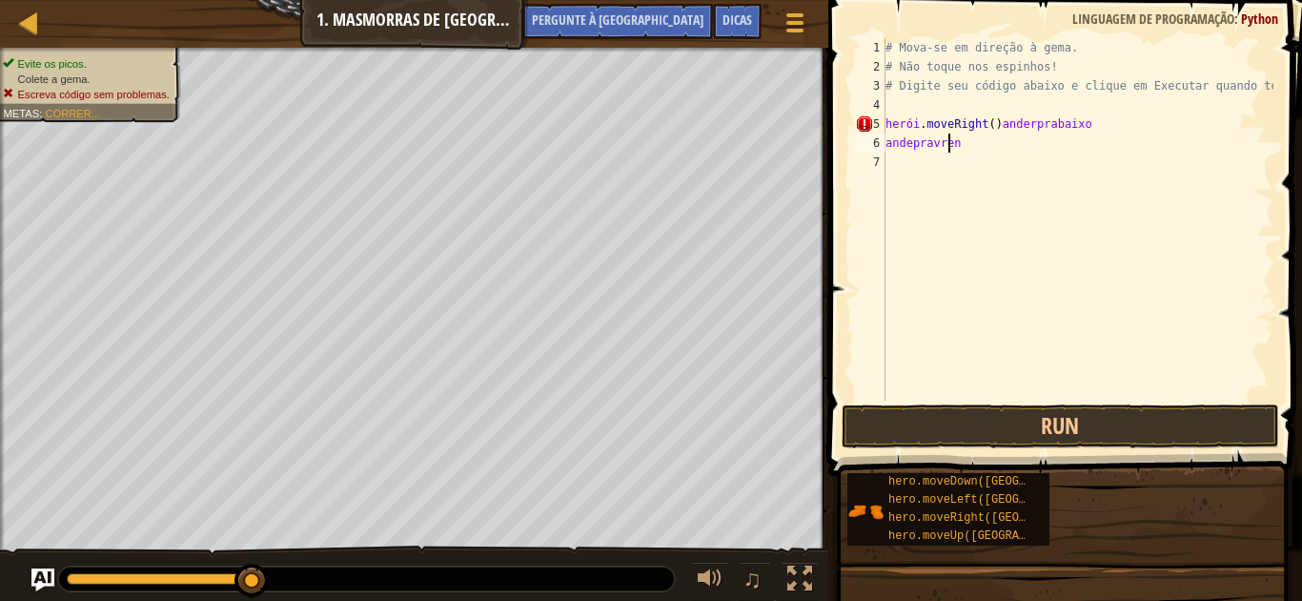
scroll to position [9, 2]
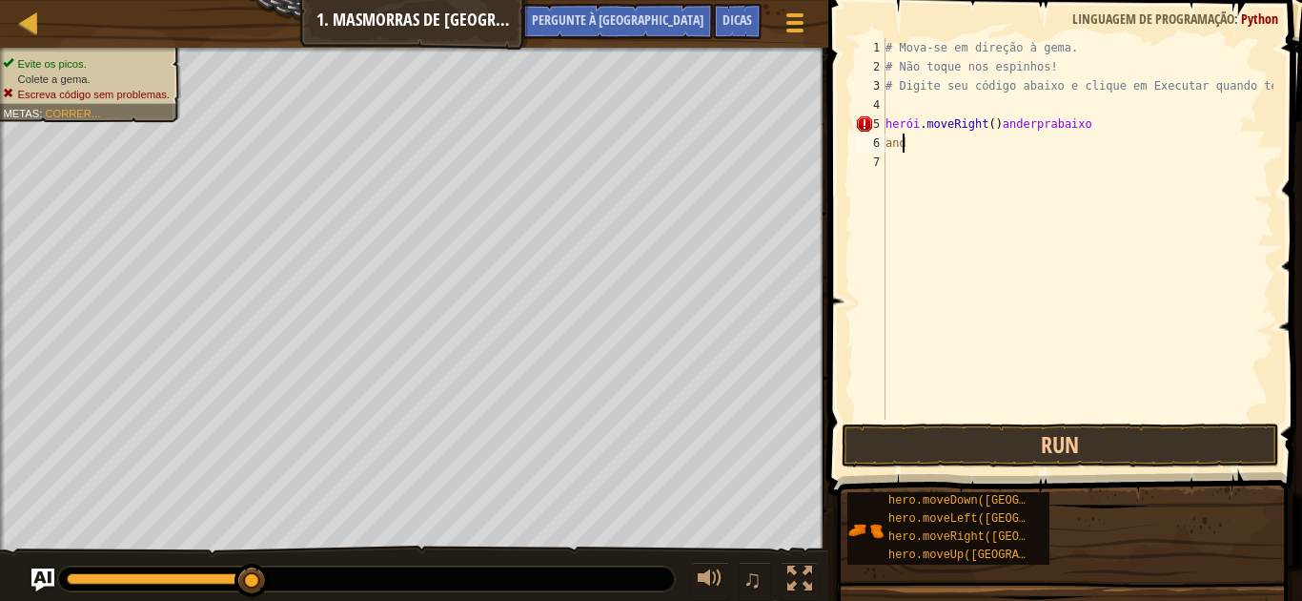
type textarea "a"
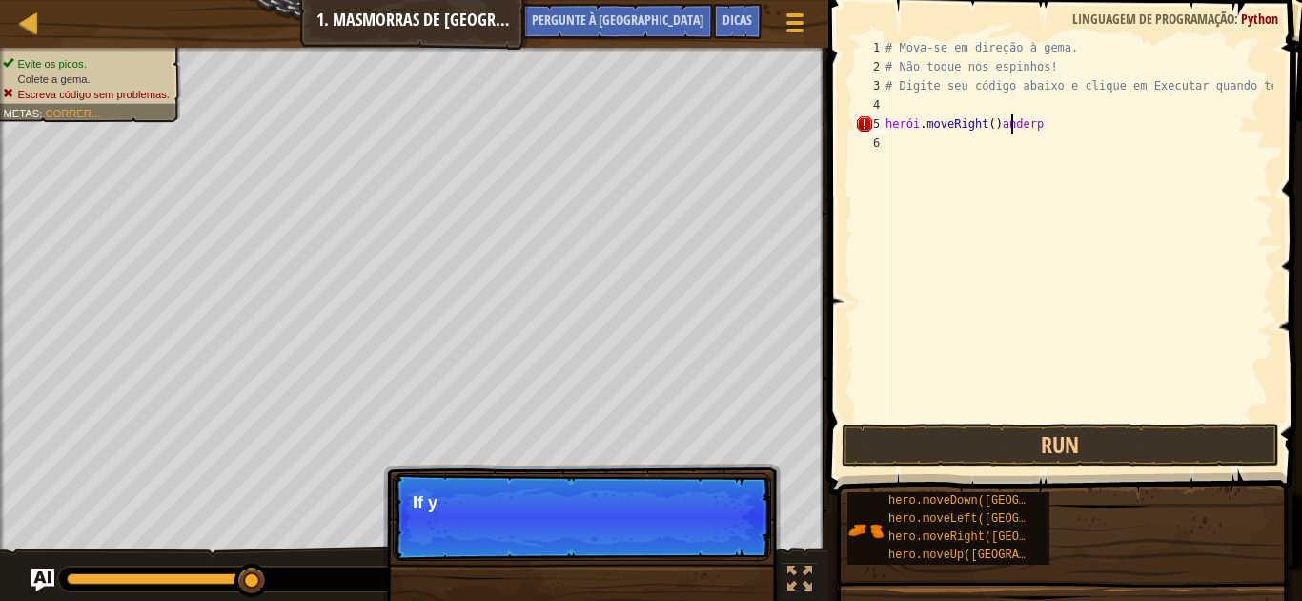
click at [1052, 121] on div "# Mova-se em direção à [PERSON_NAME]. # Não toque nos espinhos! # Digite seu có…" at bounding box center [1078, 247] width 392 height 419
click at [1054, 126] on div "# Mova-se em direção à [PERSON_NAME]. # Não toque nos espinhos! # Digite seu có…" at bounding box center [1078, 247] width 392 height 419
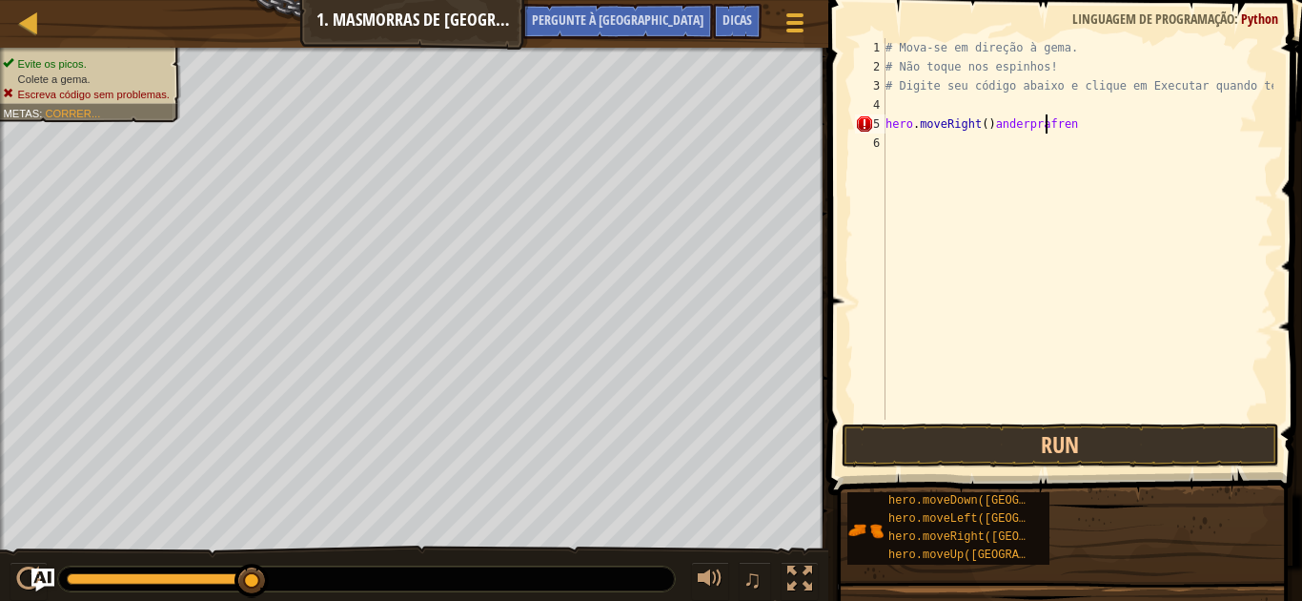
scroll to position [9, 12]
type textarea "hero.moveRight()anderprafrene"
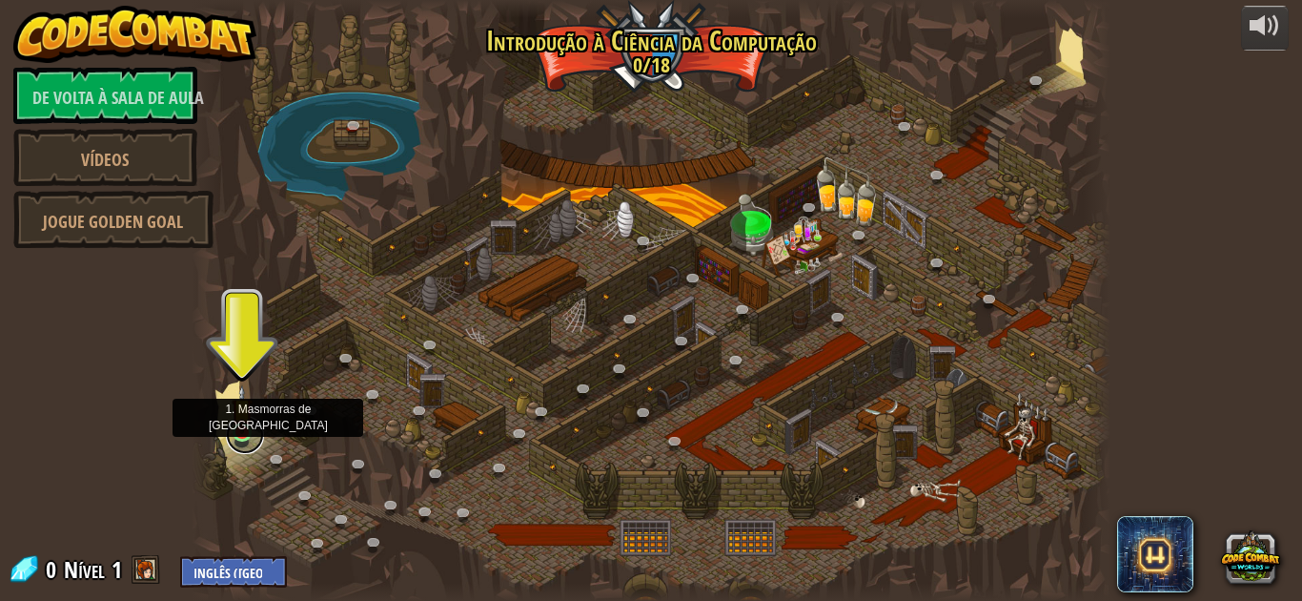
click at [240, 444] on link at bounding box center [245, 435] width 38 height 38
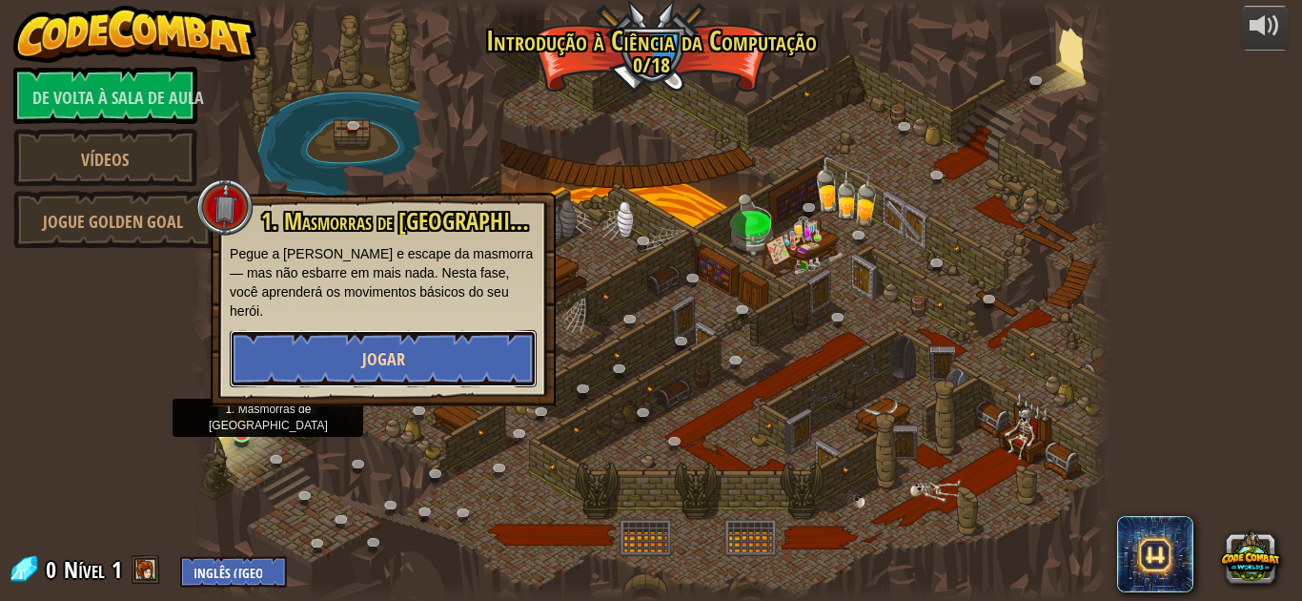
click at [367, 347] on font "Jogar" at bounding box center [383, 359] width 43 height 24
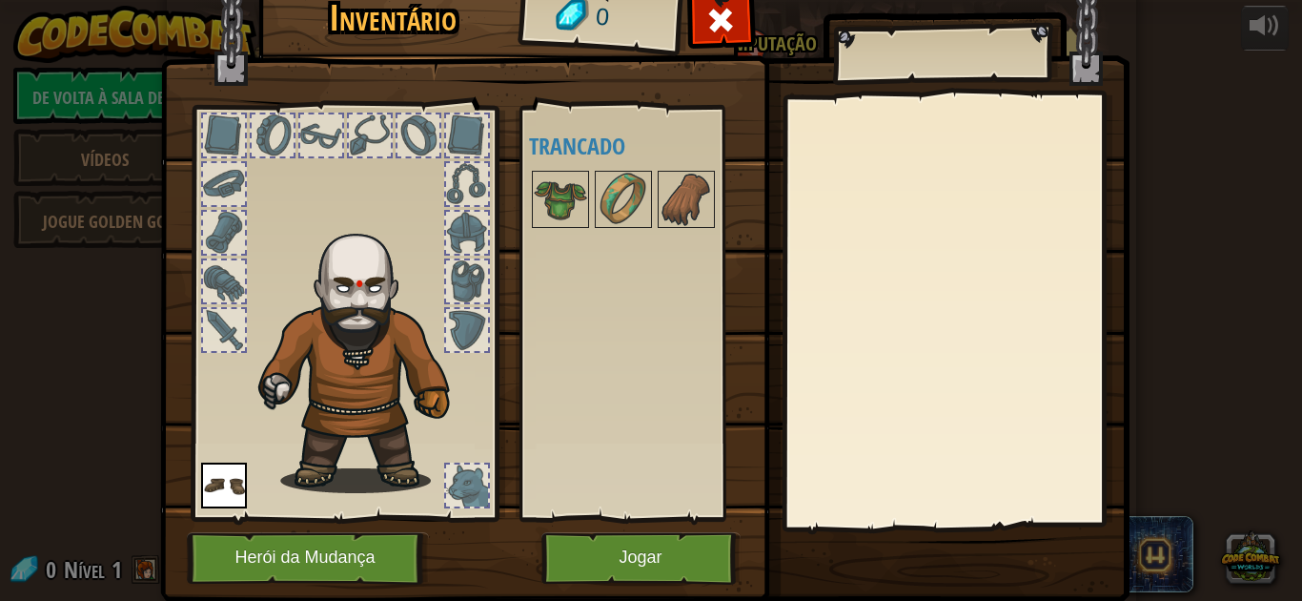
click at [571, 590] on img at bounding box center [645, 257] width 970 height 692
click at [474, 273] on div at bounding box center [467, 281] width 42 height 42
click at [469, 273] on div at bounding box center [467, 281] width 42 height 42
click at [534, 218] on img at bounding box center [560, 199] width 53 height 53
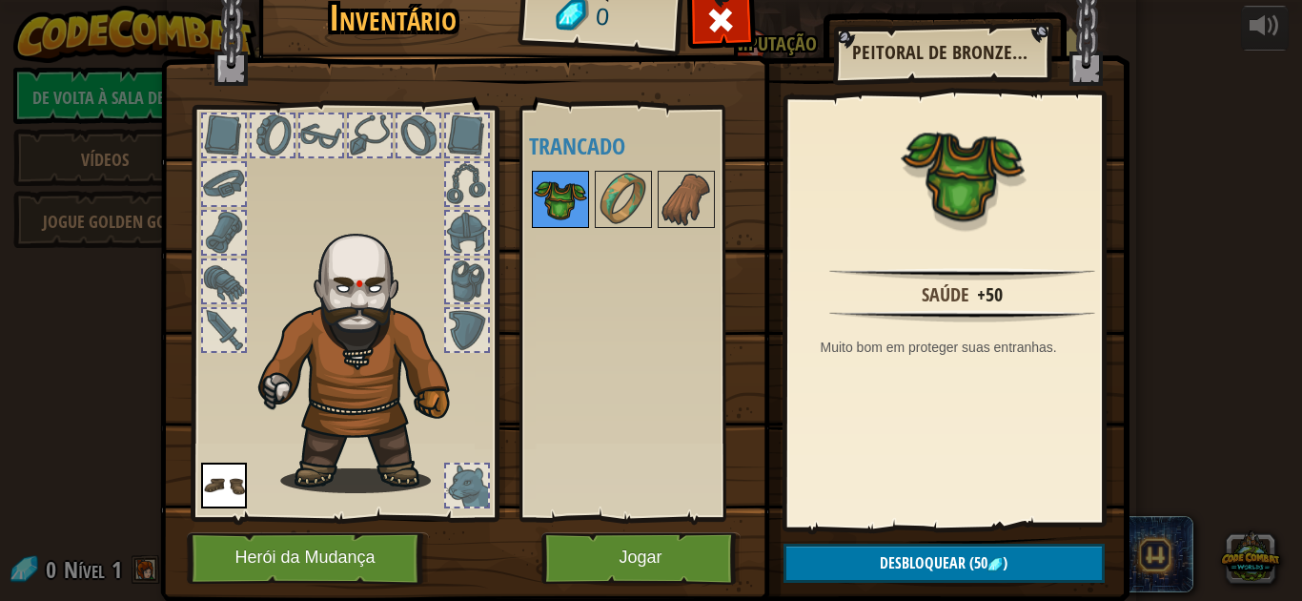
click at [538, 211] on img at bounding box center [560, 199] width 53 height 53
click at [632, 571] on button "Jogar" at bounding box center [640, 558] width 199 height 52
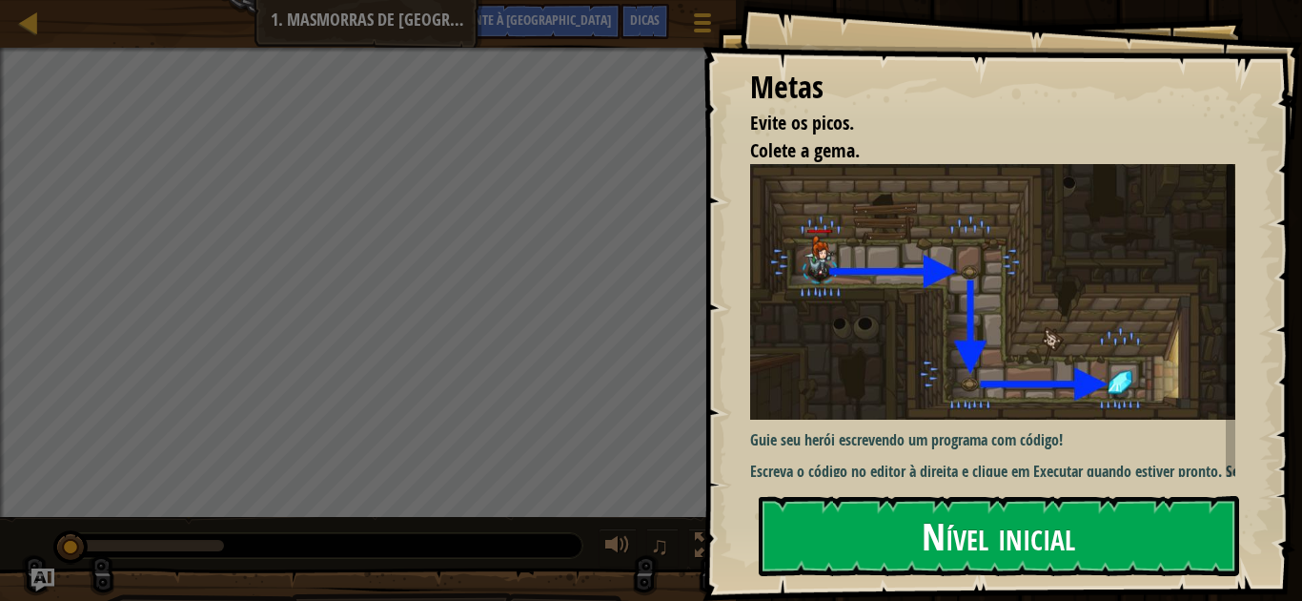
click at [895, 564] on button "Nível inicial" at bounding box center [999, 536] width 480 height 80
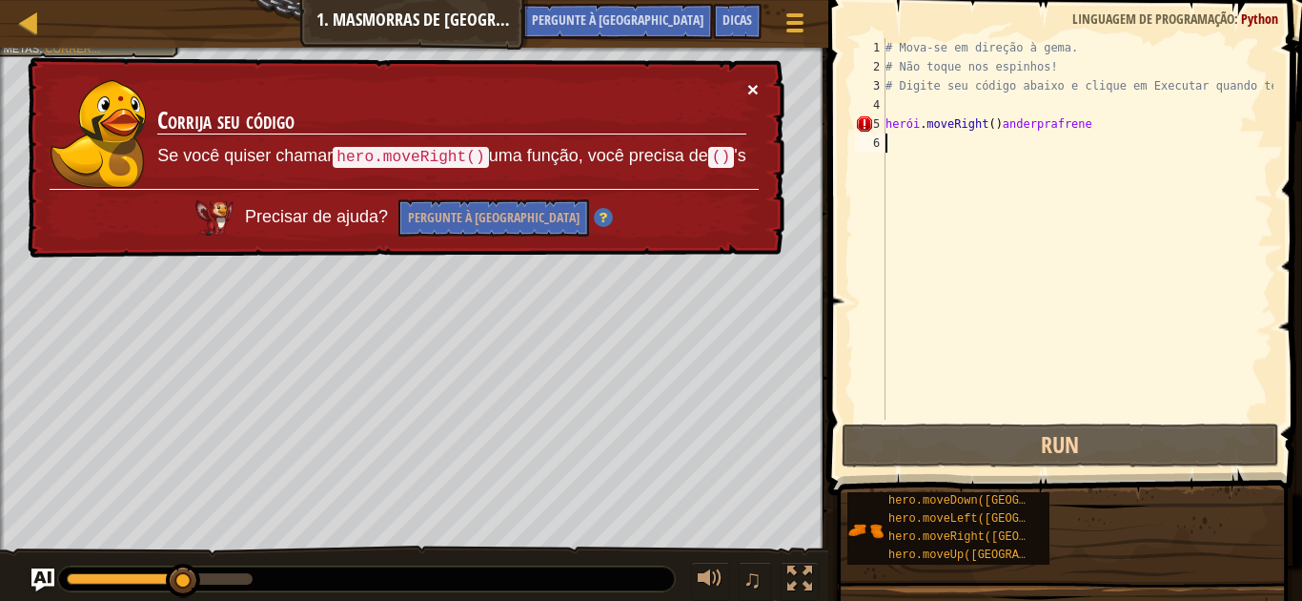
click at [747, 78] on font "×" at bounding box center [752, 89] width 11 height 22
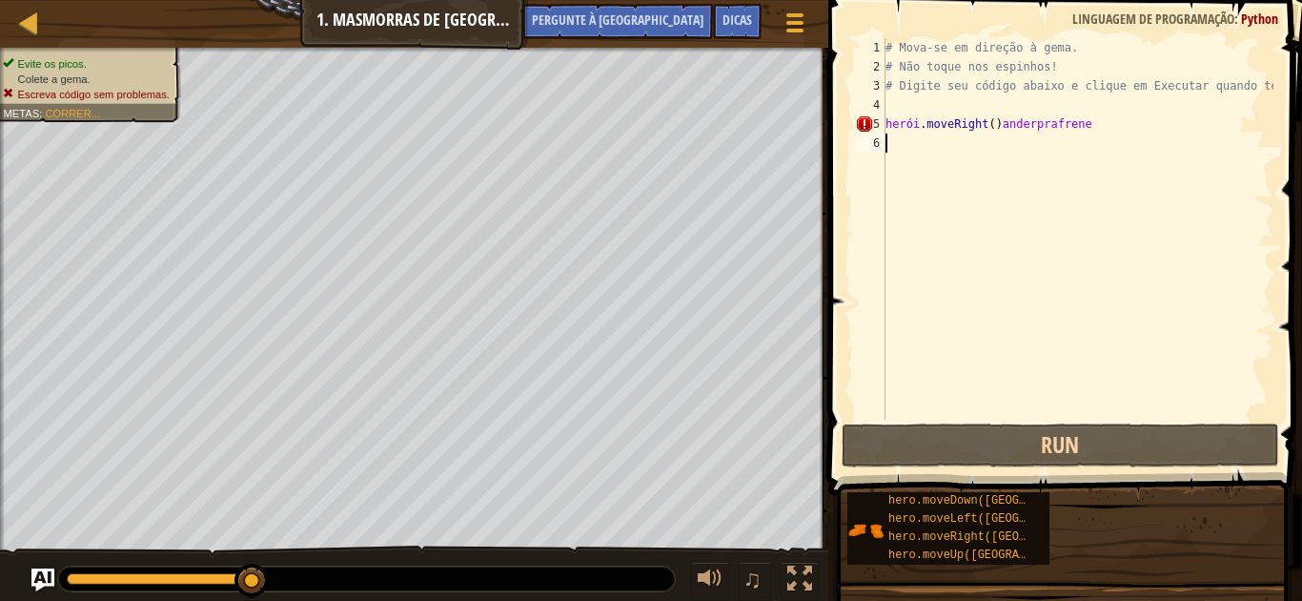
click at [1140, 130] on div "# Mova-se em direção à [PERSON_NAME]. # Não toque nos espinhos! # Digite seu có…" at bounding box center [1078, 247] width 392 height 419
type textarea "hero.moveRight()anderprafrene"
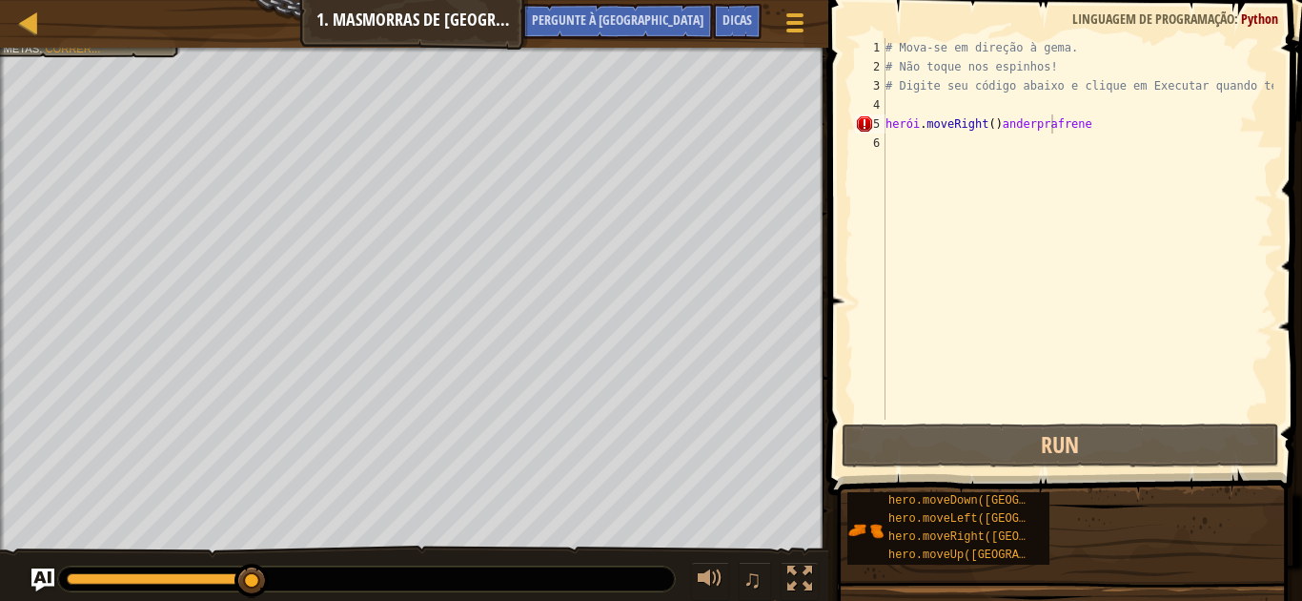
drag, startPoint x: 269, startPoint y: 587, endPoint x: 283, endPoint y: 585, distance: 14.4
click at [283, 585] on div at bounding box center [366, 578] width 617 height 25
drag, startPoint x: 264, startPoint y: 587, endPoint x: 338, endPoint y: 585, distance: 74.4
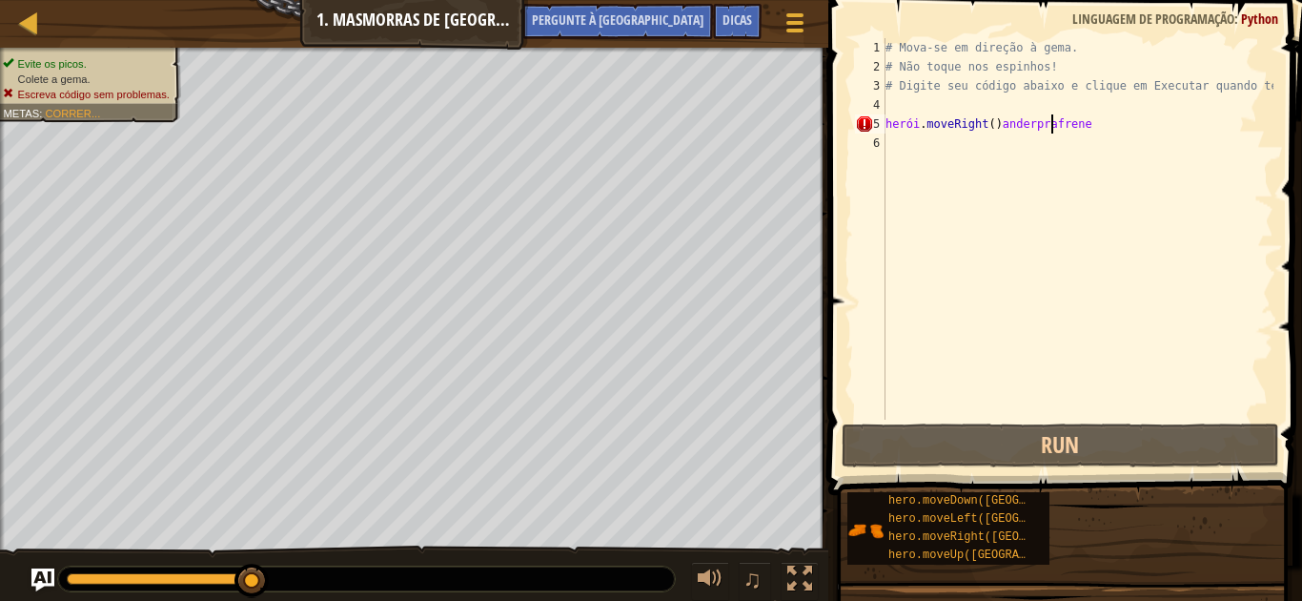
drag, startPoint x: 249, startPoint y: 583, endPoint x: 308, endPoint y: 573, distance: 60.0
click at [434, 552] on div "♫" at bounding box center [414, 573] width 828 height 57
click at [250, 588] on div at bounding box center [252, 580] width 34 height 34
drag, startPoint x: 252, startPoint y: 588, endPoint x: 423, endPoint y: 550, distance: 175.8
click at [1195, 161] on div "# Mova-se em direção à [PERSON_NAME]. # Não toque nos espinhos! # Digite seu có…" at bounding box center [1078, 247] width 392 height 419
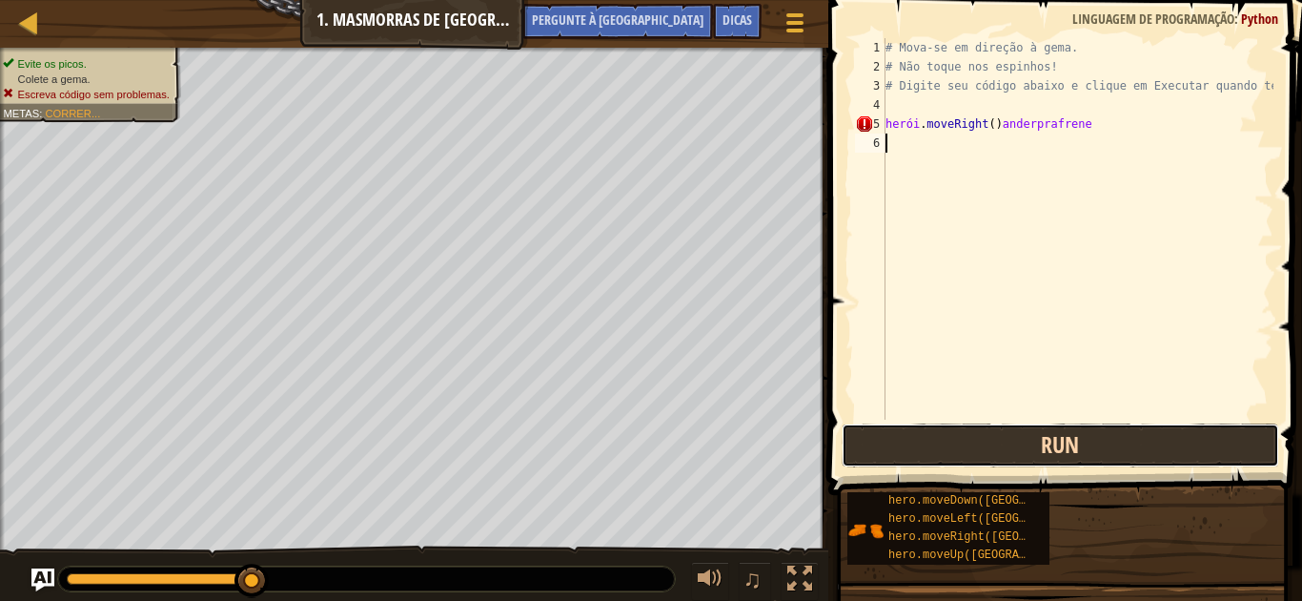
click at [1044, 459] on button "Run" at bounding box center [1061, 445] width 438 height 44
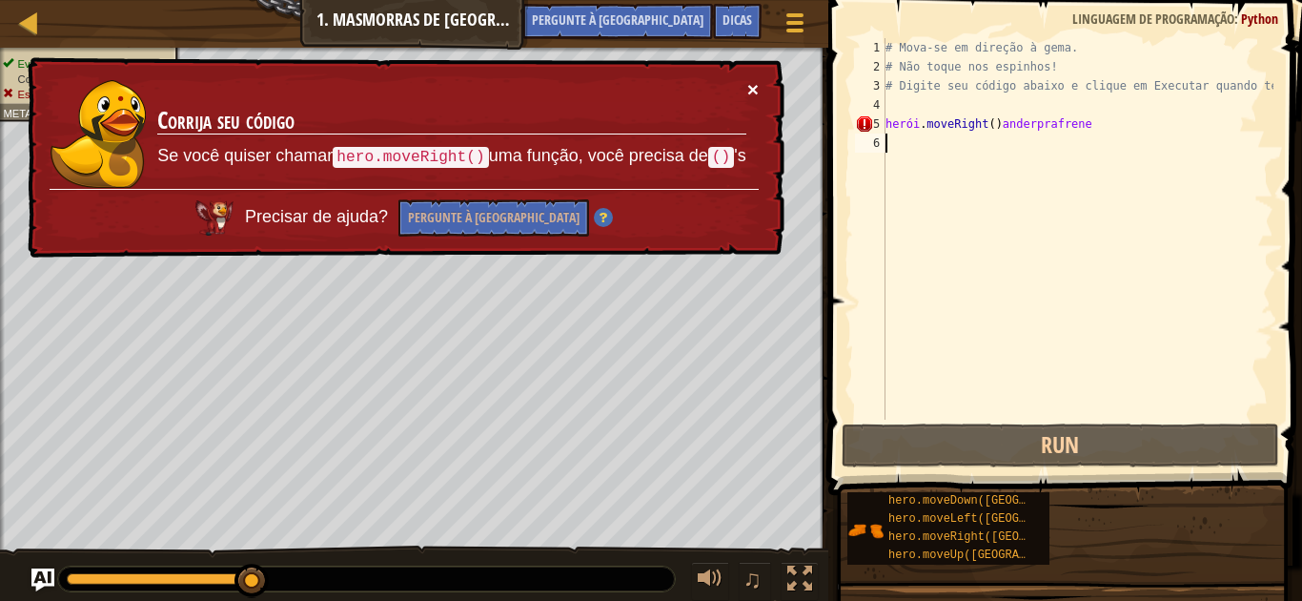
click at [758, 87] on div "× Corrija seu código Se você quiser chamar hero.moveRight() uma função, você pr…" at bounding box center [404, 157] width 761 height 201
click at [758, 88] on font "×" at bounding box center [752, 89] width 11 height 22
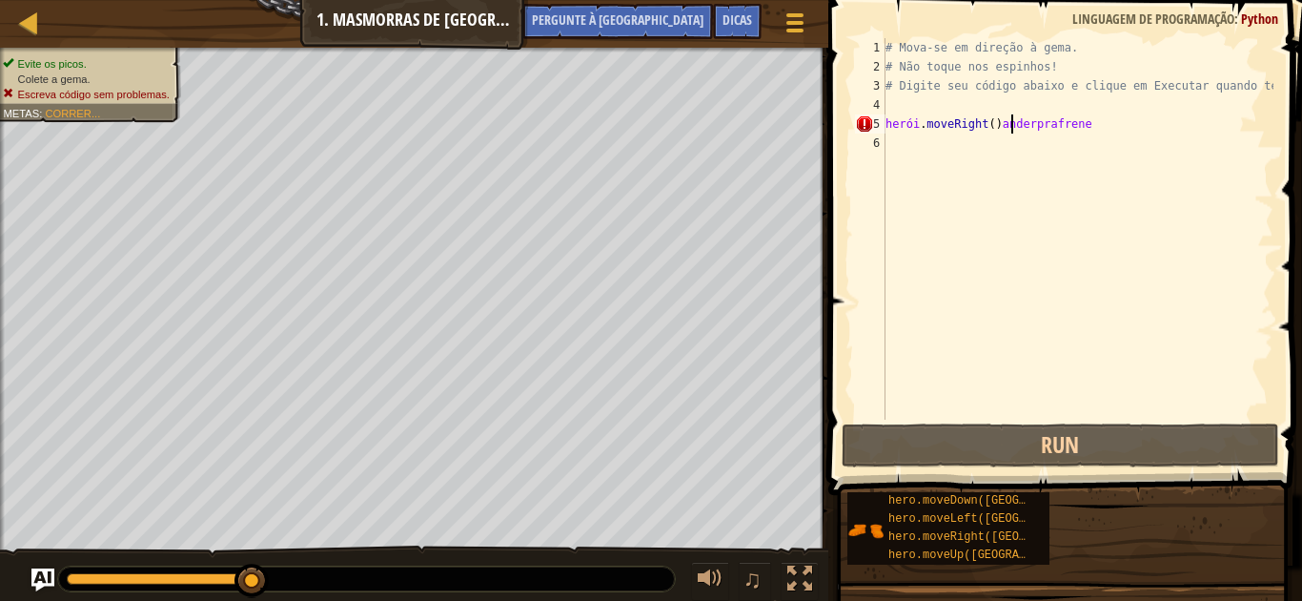
drag, startPoint x: 1012, startPoint y: 122, endPoint x: 1095, endPoint y: 128, distance: 83.1
click at [1013, 122] on div "# Mova-se em direção à [PERSON_NAME]. # Não toque nos espinhos! # Digite seu có…" at bounding box center [1078, 247] width 392 height 419
click at [1007, 128] on div "# Mova-se em direção à [PERSON_NAME]. # Não toque nos espinhos! # Digite seu có…" at bounding box center [1078, 247] width 392 height 419
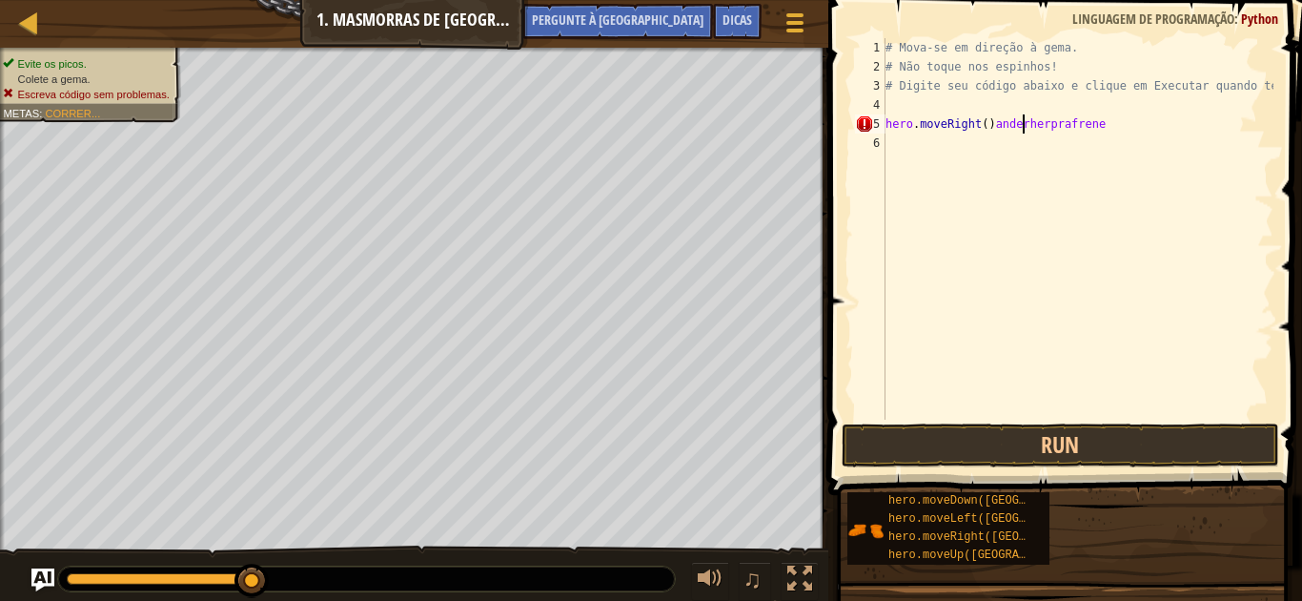
scroll to position [9, 11]
type textarea "hero.moveRight()anderheroprafrene"
click at [1114, 452] on button "Run" at bounding box center [1061, 445] width 438 height 44
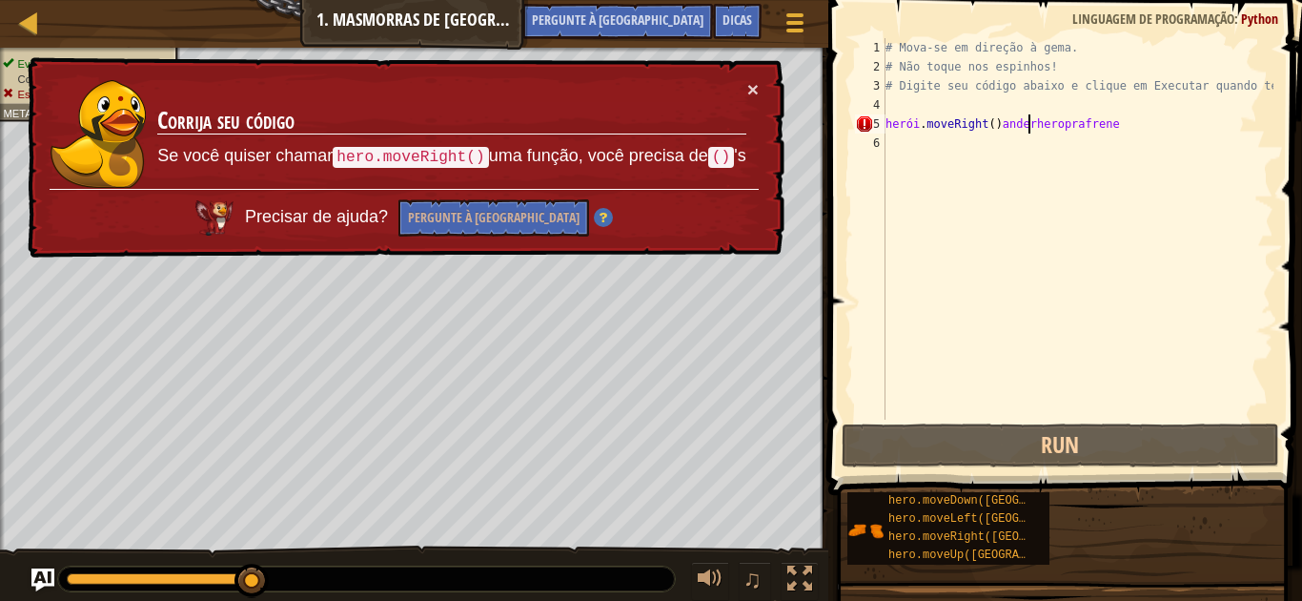
click at [1152, 141] on div "# Mova-se em direção à [PERSON_NAME]. # Não toque nos espinhos! # Digite seu có…" at bounding box center [1078, 247] width 392 height 419
drag, startPoint x: 1152, startPoint y: 141, endPoint x: 1142, endPoint y: 112, distance: 30.1
click at [1148, 131] on div "# Mova-se em direção à [PERSON_NAME]. # Não toque nos espinhos! # Digite seu có…" at bounding box center [1078, 247] width 392 height 419
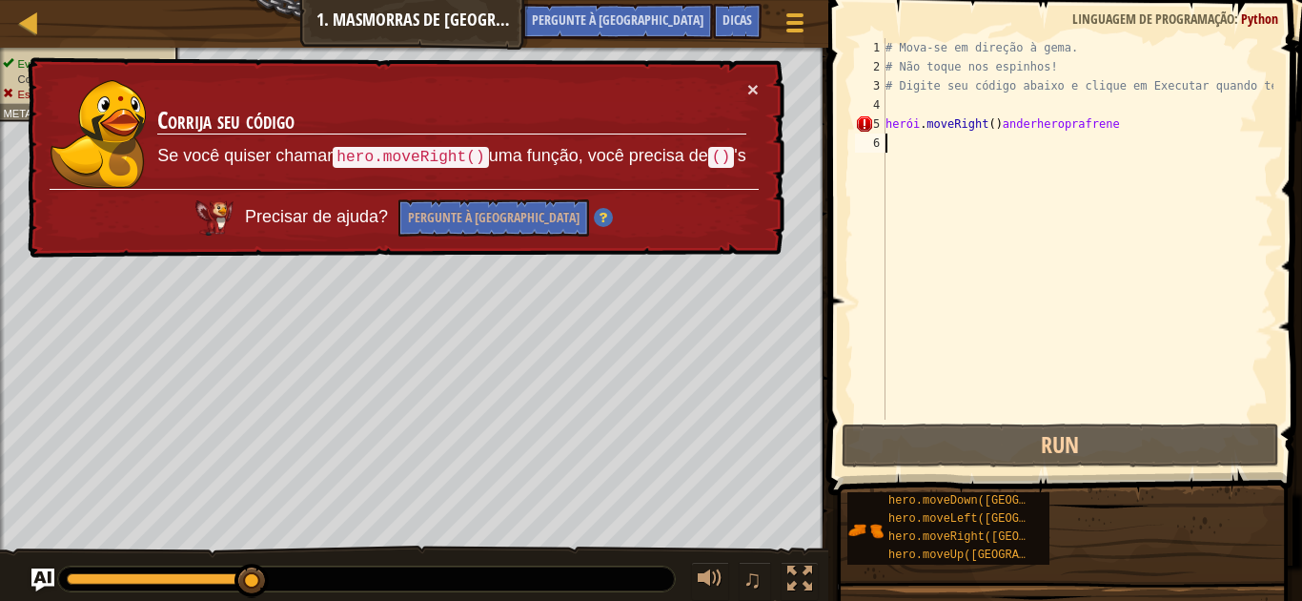
type textarea "hero.moveRight()anderheroprafrene"
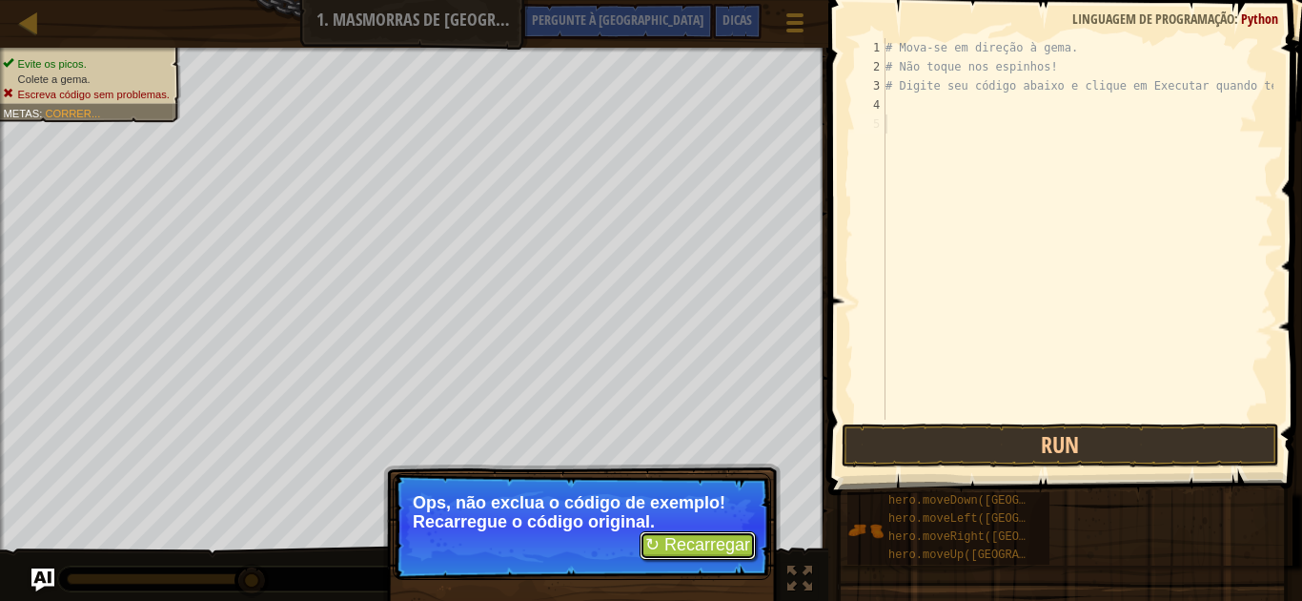
click at [690, 553] on font "↻ Recarregar" at bounding box center [697, 544] width 105 height 19
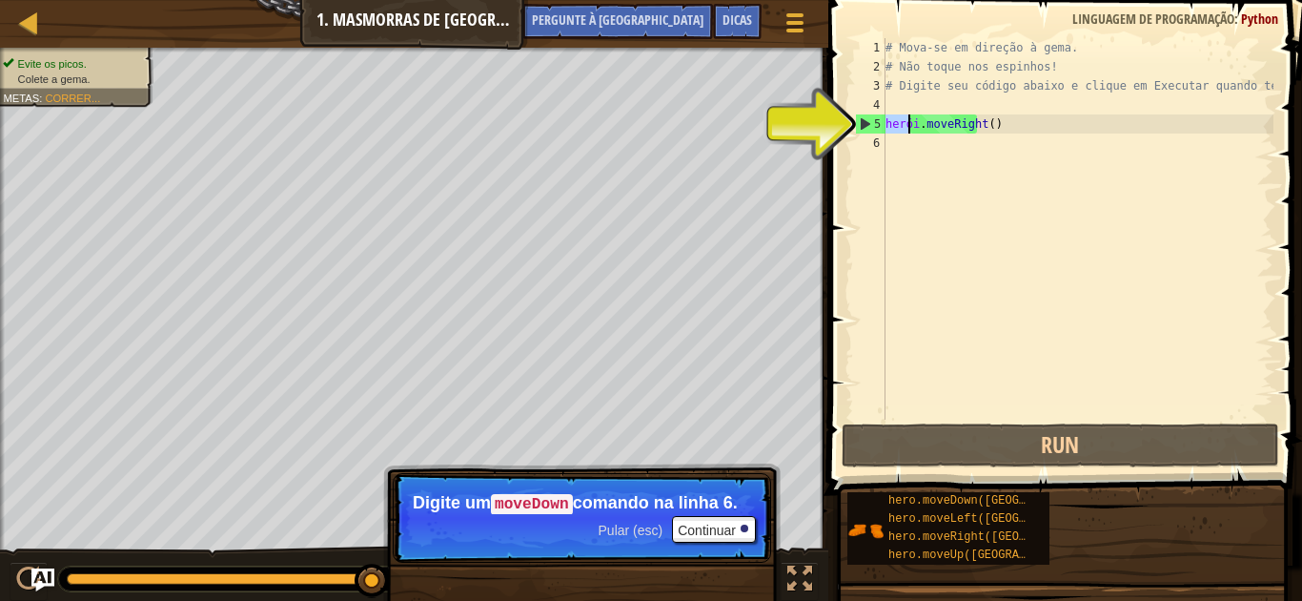
drag, startPoint x: 887, startPoint y: 120, endPoint x: 909, endPoint y: 121, distance: 22.9
click at [909, 121] on div "# Mova-se em direção à gema. # Não toque nos espinhos! # Digite seu código abai…" at bounding box center [1078, 247] width 392 height 419
click at [912, 123] on div "# Mova-se em direção à gema. # Não toque nos espinhos! # Digite seu código abai…" at bounding box center [1078, 247] width 392 height 419
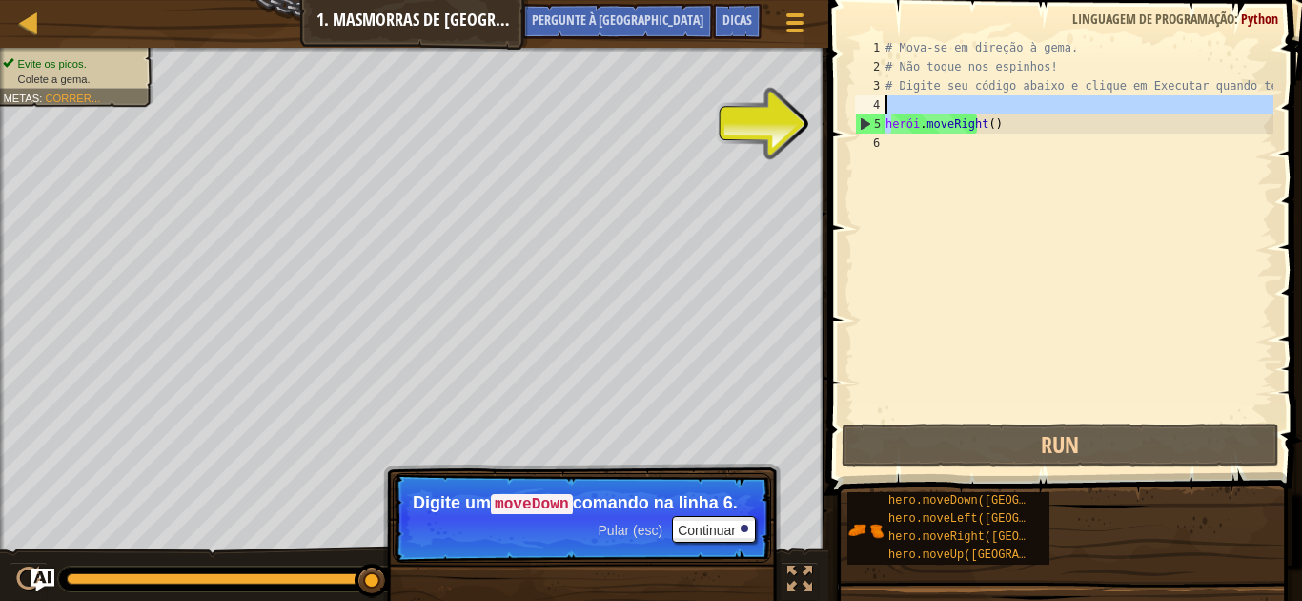
drag, startPoint x: 880, startPoint y: 120, endPoint x: 928, endPoint y: 112, distance: 48.4
click at [928, 112] on div "# Mova-se em direção à gema. # Não toque nos espinhos! # Digite seu código abai…" at bounding box center [1078, 247] width 392 height 419
type textarea "hero.moveRight()"
click at [909, 136] on div "# Mova-se em direção à gema. # Não toque nos espinhos! # Digite seu código abai…" at bounding box center [1078, 247] width 392 height 419
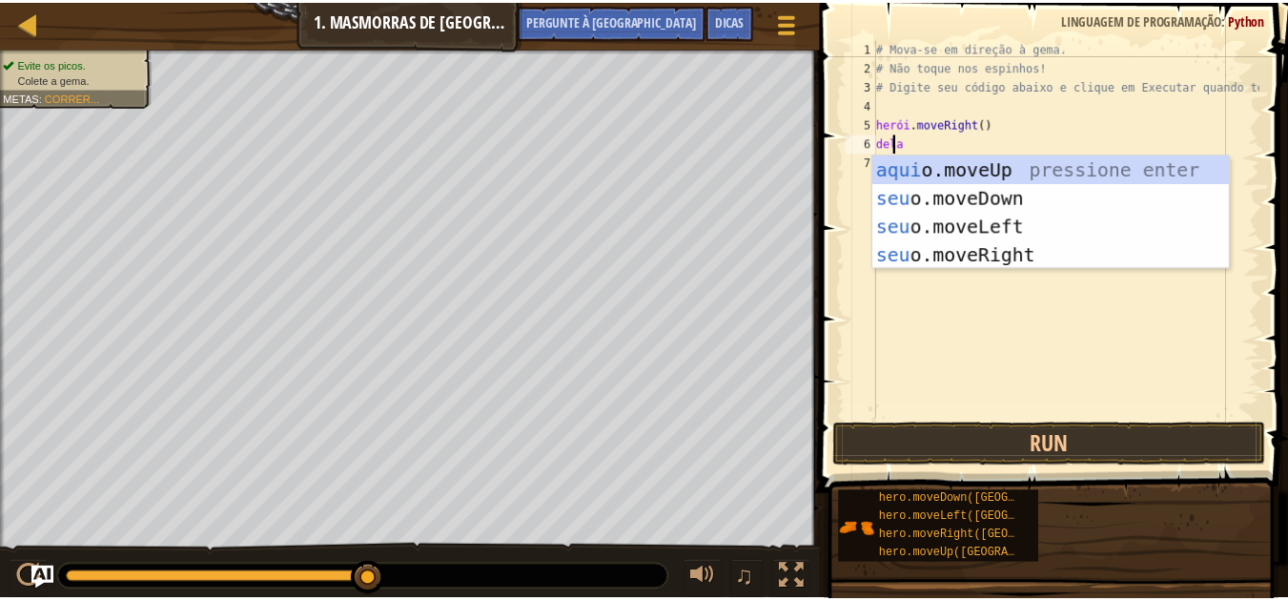
scroll to position [9, 1]
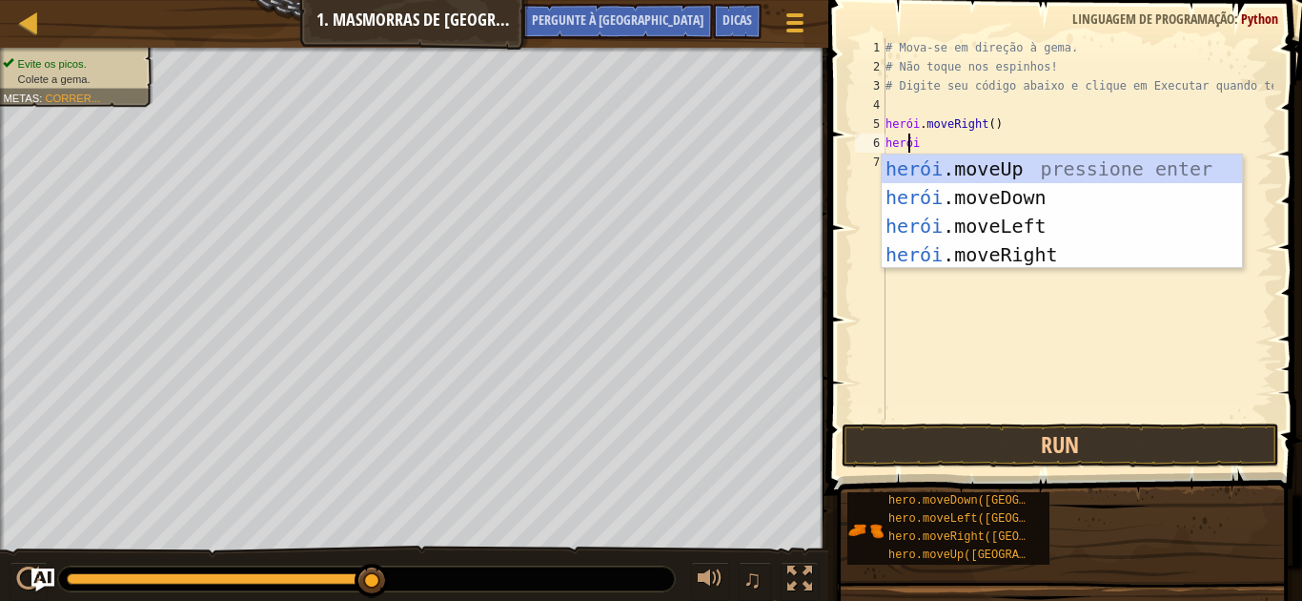
type textarea "heroi"
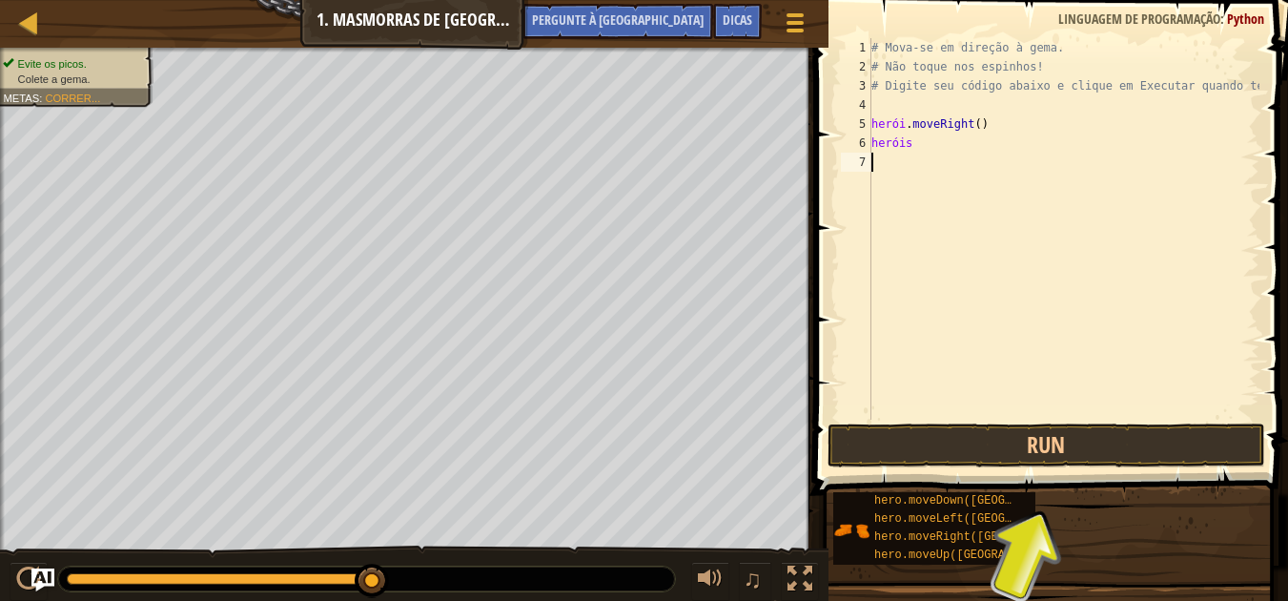
click at [1063, 419] on div "# Mova-se em direção à [PERSON_NAME]. # Não toque nos espinhos! # Digite seu có…" at bounding box center [1064, 247] width 392 height 419
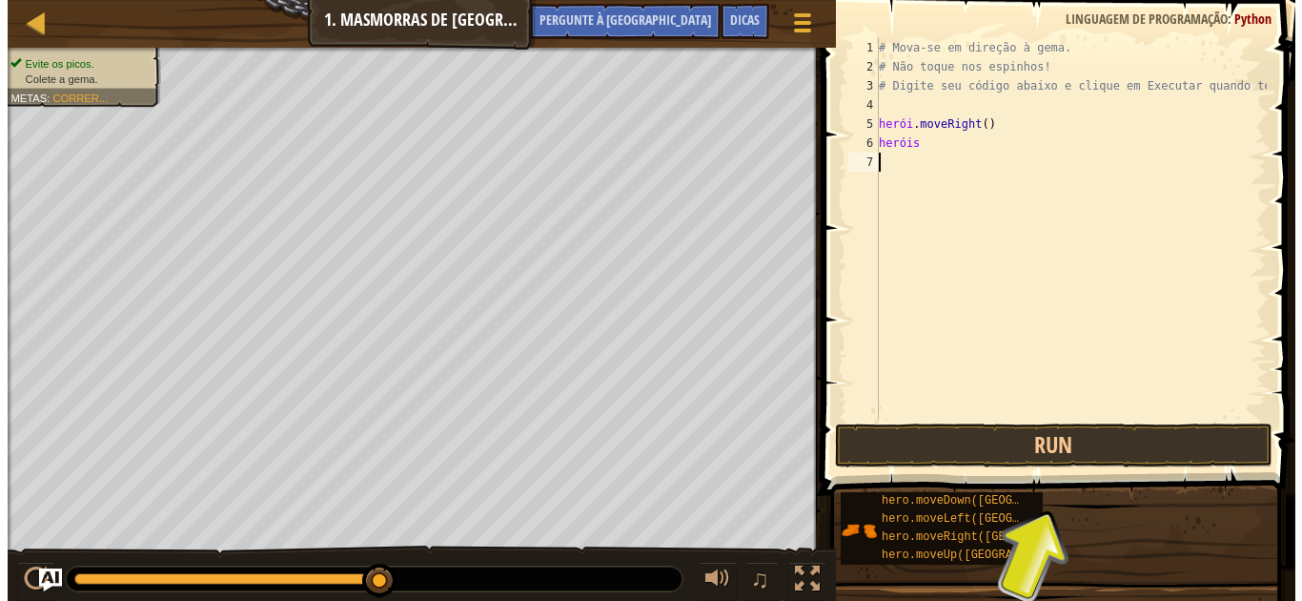
scroll to position [9, 0]
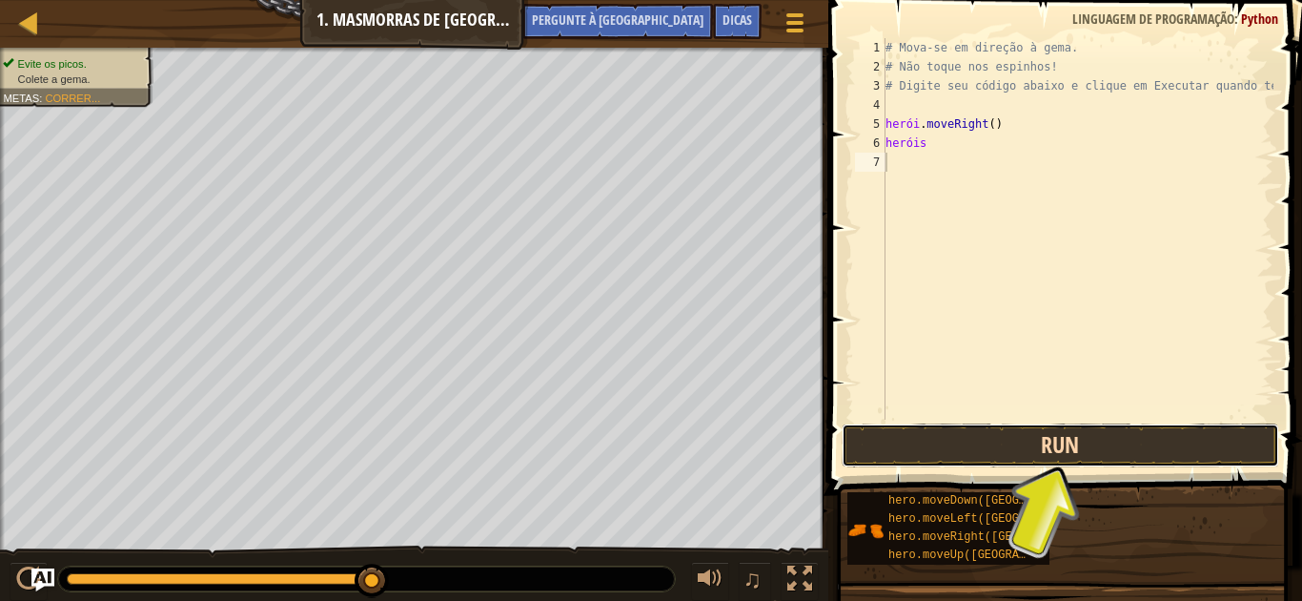
click at [1061, 449] on button "Run" at bounding box center [1061, 445] width 438 height 44
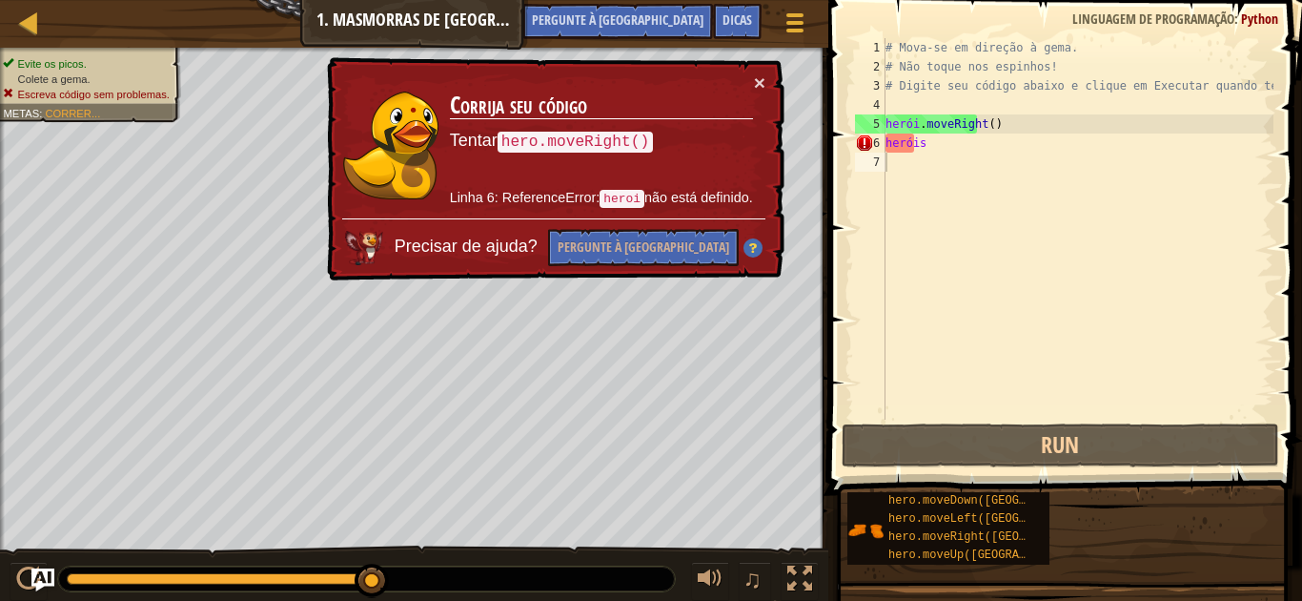
drag, startPoint x: 581, startPoint y: 235, endPoint x: 555, endPoint y: 235, distance: 25.7
click at [562, 235] on div "Precisar de ajuda? Pergunte à [GEOGRAPHIC_DATA]" at bounding box center [553, 242] width 423 height 48
click at [482, 235] on div "Precisar de ajuda? Pergunte à [GEOGRAPHIC_DATA]" at bounding box center [553, 242] width 424 height 50
click at [924, 154] on div "# Mova-se em direção à [PERSON_NAME]. # Não toque nos espinhos! # Digite seu có…" at bounding box center [1078, 247] width 392 height 419
click at [928, 147] on div "# Mova-se em direção à [PERSON_NAME]. # Não toque nos espinhos! # Digite seu có…" at bounding box center [1078, 247] width 392 height 419
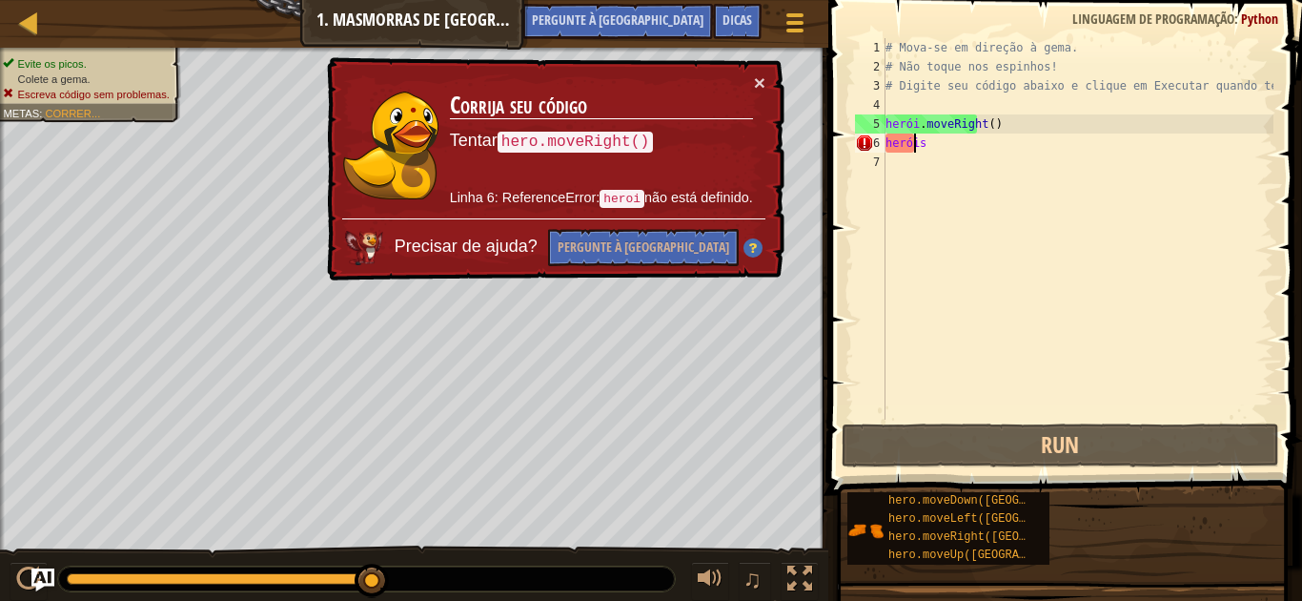
click at [928, 147] on div "# Mova-se em direção à [PERSON_NAME]. # Não toque nos espinhos! # Digite seu có…" at bounding box center [1078, 247] width 392 height 419
click at [928, 145] on div "# Mova-se em direção à [PERSON_NAME]. # Não toque nos espinhos! # Digite seu có…" at bounding box center [1078, 247] width 392 height 419
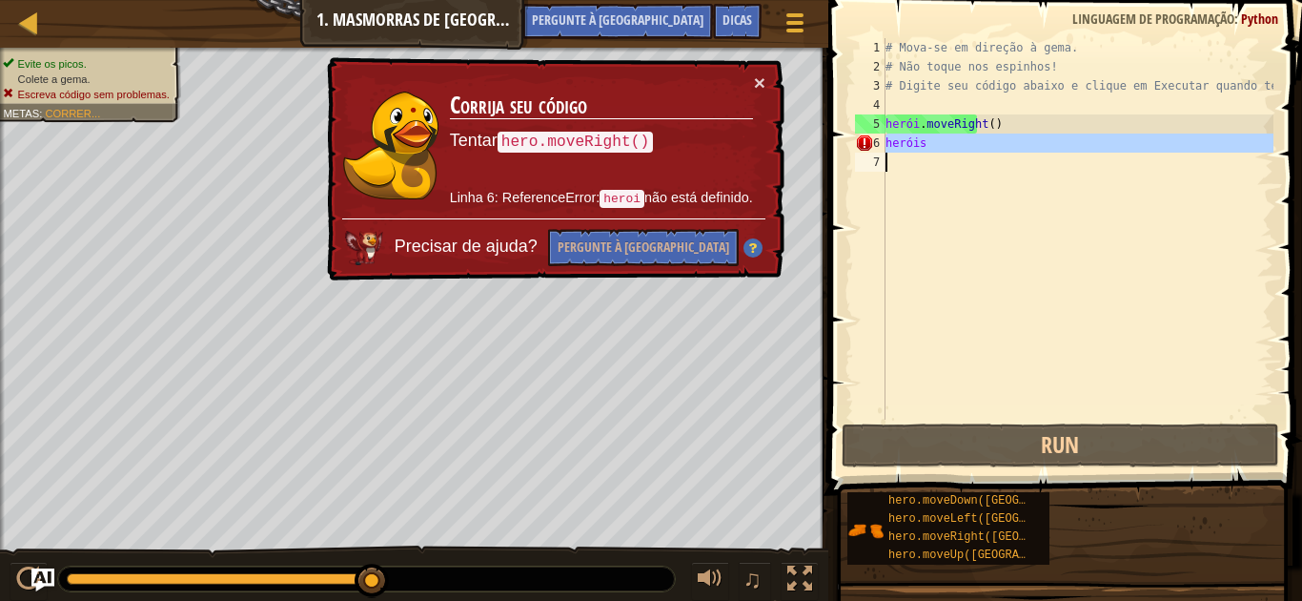
click at [932, 145] on div "# Mova-se em direção à [PERSON_NAME]. # Não toque nos espinhos! # Digite seu có…" at bounding box center [1078, 228] width 392 height 381
type textarea "heroi"
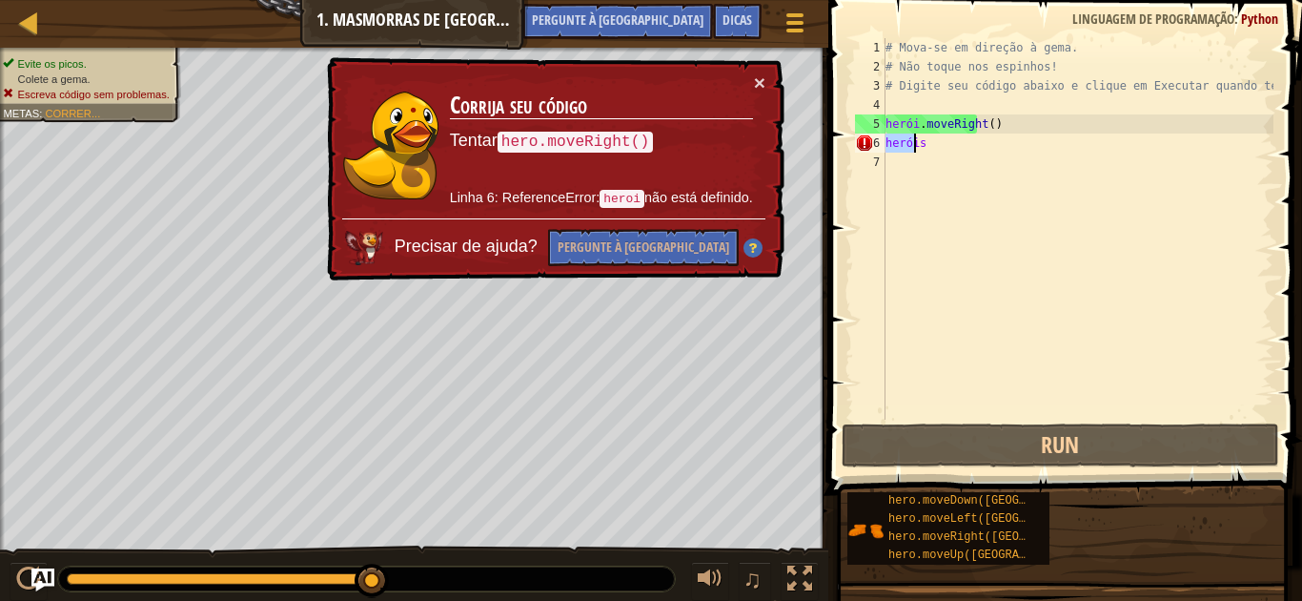
click at [932, 145] on div "# Mova-se em direção à [PERSON_NAME]. # Não toque nos espinhos! # Digite seu có…" at bounding box center [1078, 247] width 392 height 419
click at [932, 145] on div "# Mova-se em direção à [PERSON_NAME]. # Não toque nos espinhos! # Digite seu có…" at bounding box center [1078, 228] width 392 height 381
click at [932, 145] on div "# Mova-se em direção à [PERSON_NAME]. # Não toque nos espinhos! # Digite seu có…" at bounding box center [1078, 247] width 392 height 419
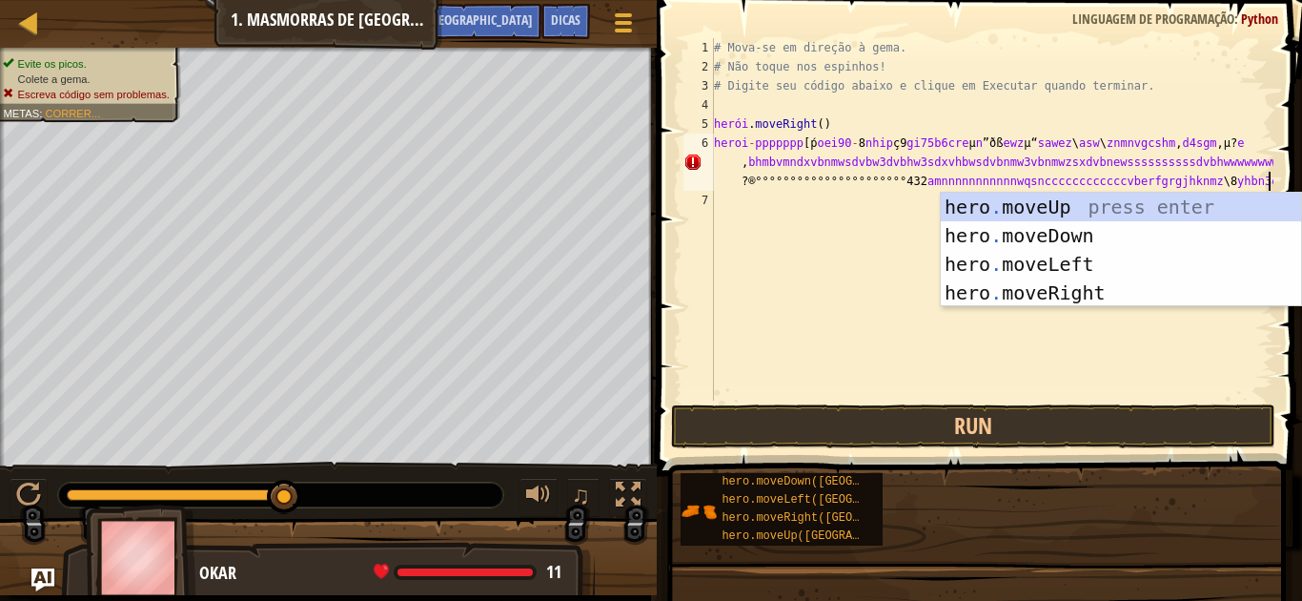
scroll to position [9, 118]
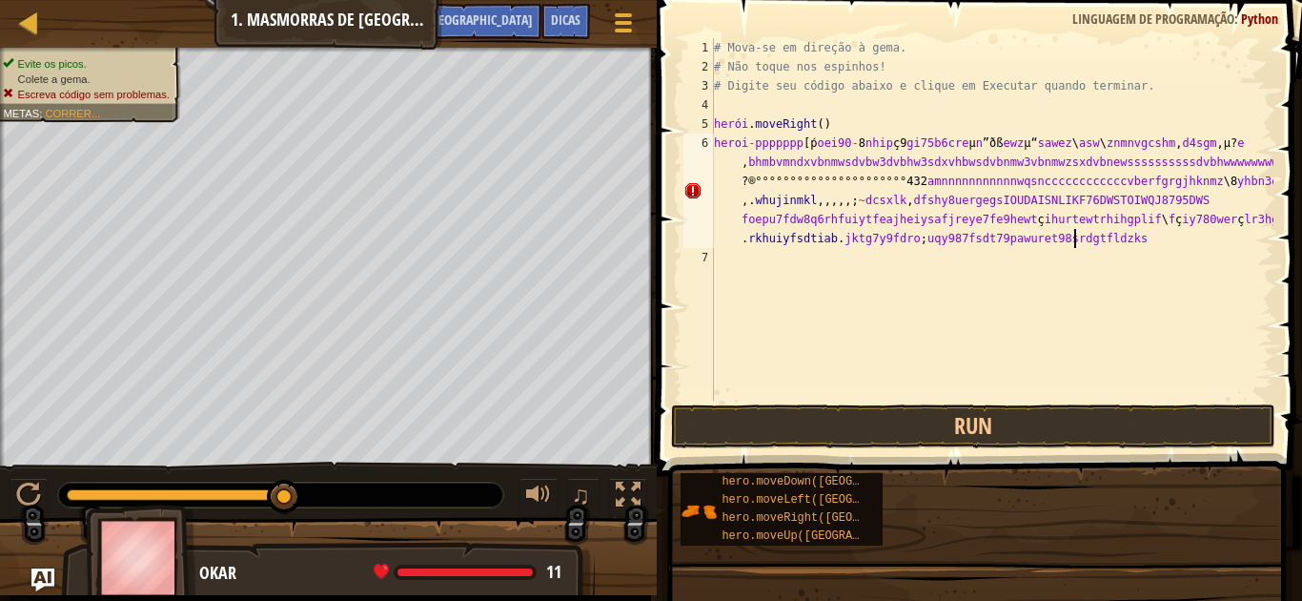
type textarea "heroi-ppppppp[ṕoei90-8nhipç9gi75b6creµn”ðßewzµ“sawez\asw\znmnvgcshm,d4sgm,µ?e,b…"
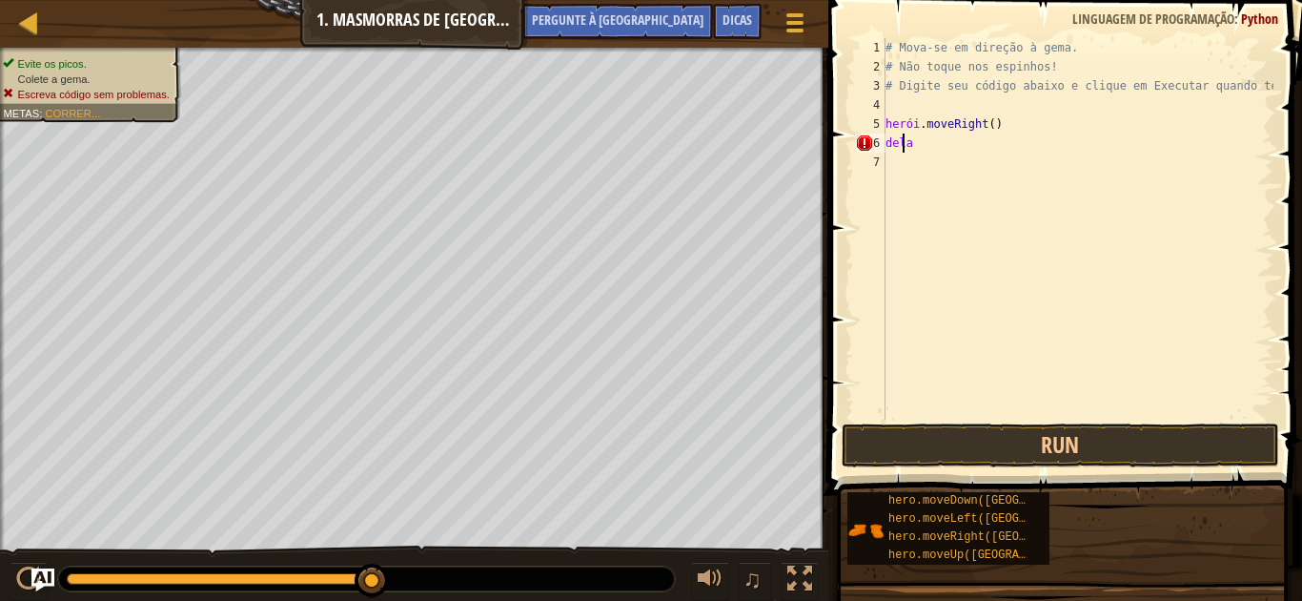
type textarea "h"
type textarea "# Type your code below and click Run when y"
